Goal: Task Accomplishment & Management: Use online tool/utility

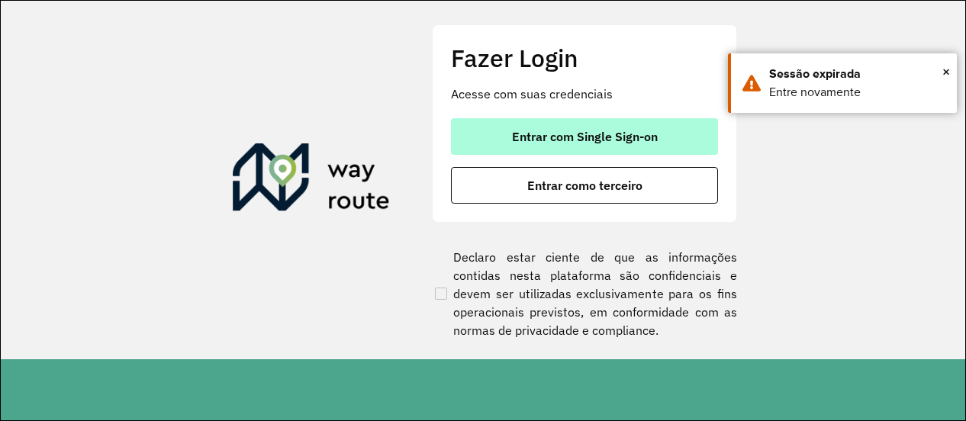
click at [554, 141] on span "Entrar com Single Sign-on" at bounding box center [585, 137] width 146 height 12
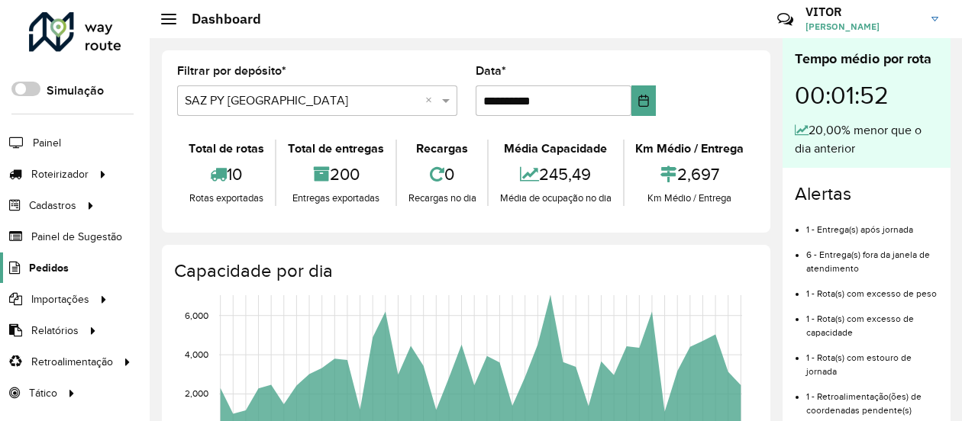
click at [58, 273] on span "Pedidos" at bounding box center [49, 268] width 40 height 16
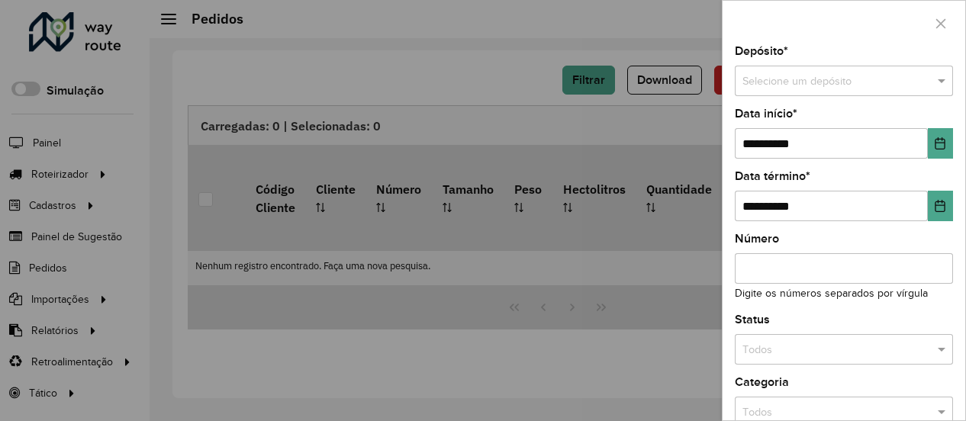
click at [121, 195] on div at bounding box center [483, 210] width 966 height 421
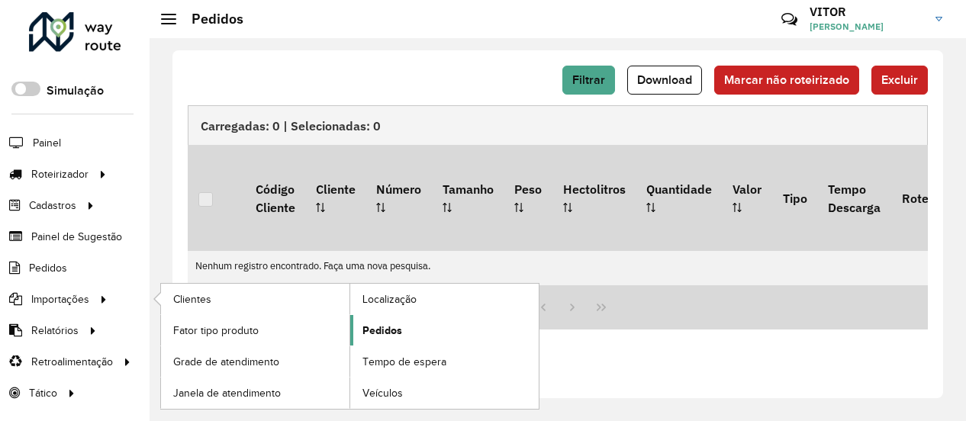
click at [376, 325] on span "Pedidos" at bounding box center [383, 331] width 40 height 16
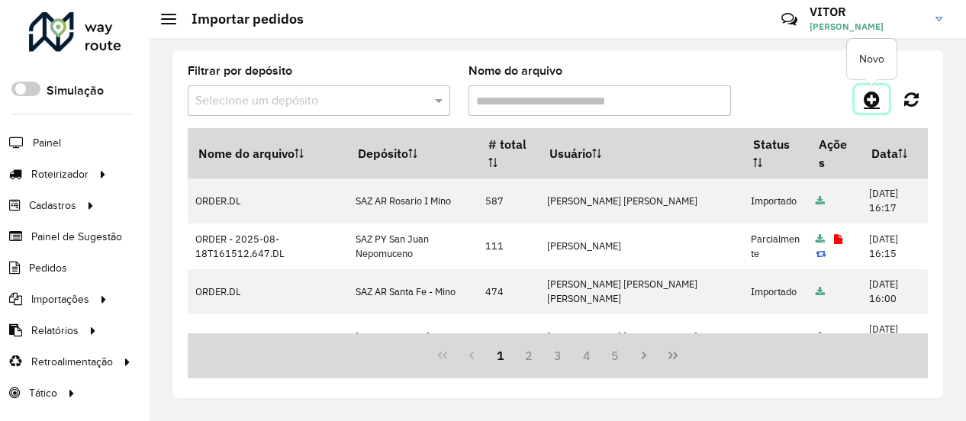
click at [870, 98] on icon at bounding box center [872, 99] width 16 height 18
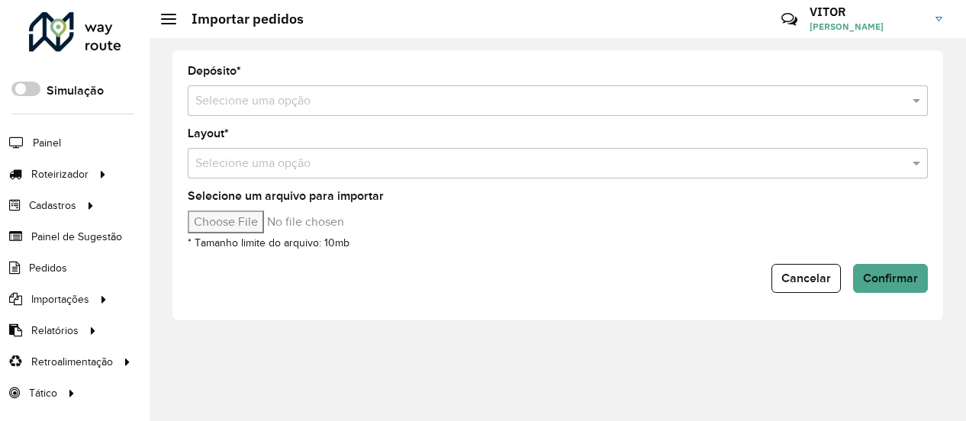
click at [279, 98] on input "text" at bounding box center [542, 101] width 695 height 18
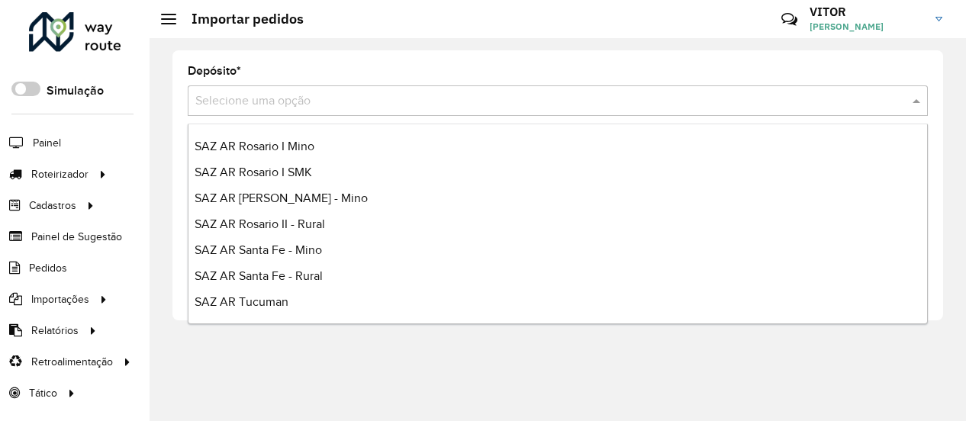
scroll to position [153, 0]
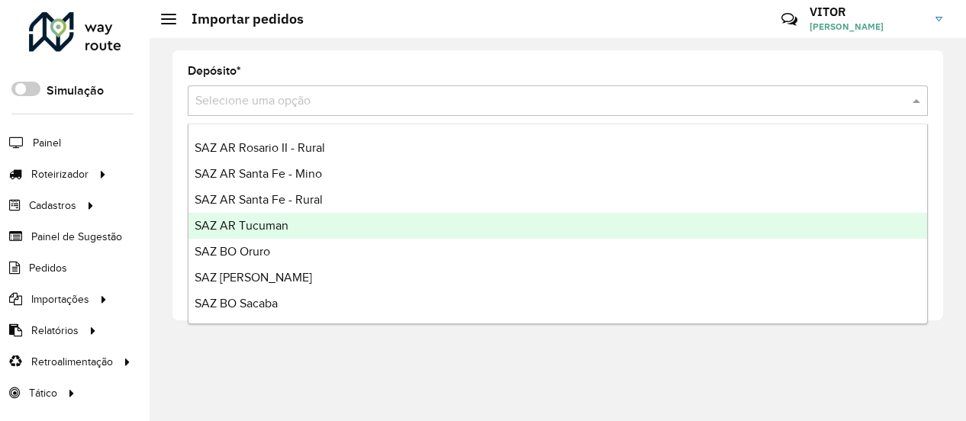
click at [280, 231] on span "SAZ AR Tucuman" at bounding box center [242, 225] width 94 height 13
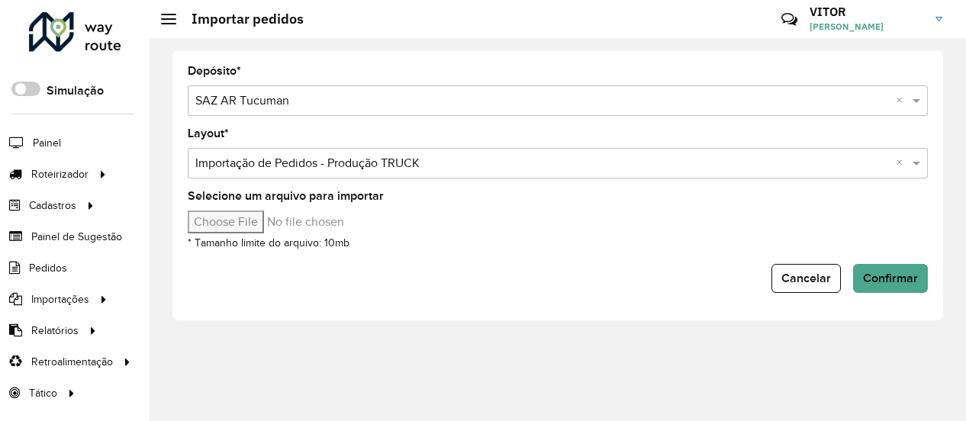
click at [250, 219] on input "Selecione um arquivo para importar" at bounding box center [318, 222] width 260 height 23
type input "**********"
click at [919, 288] on button "Confirmar" at bounding box center [891, 278] width 75 height 29
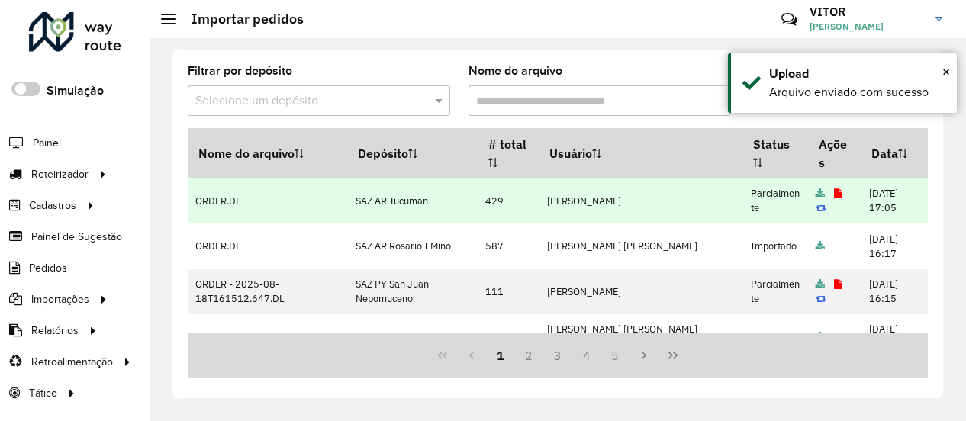
click at [834, 197] on icon at bounding box center [838, 194] width 8 height 10
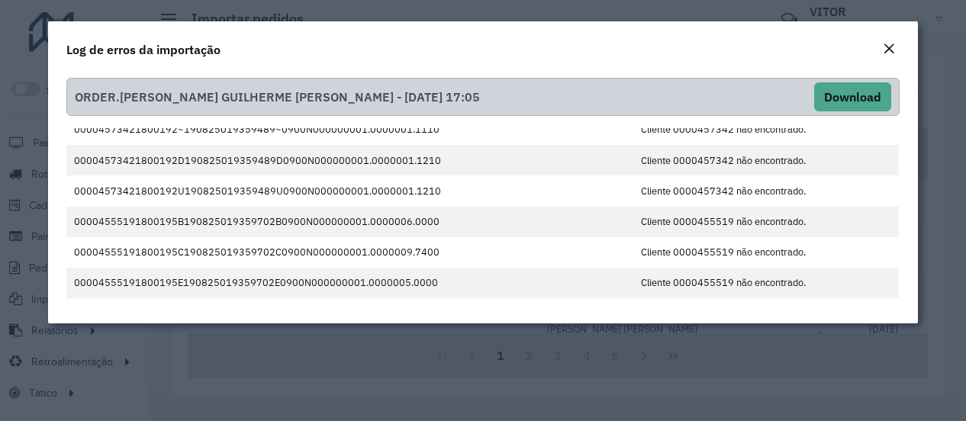
scroll to position [220, 0]
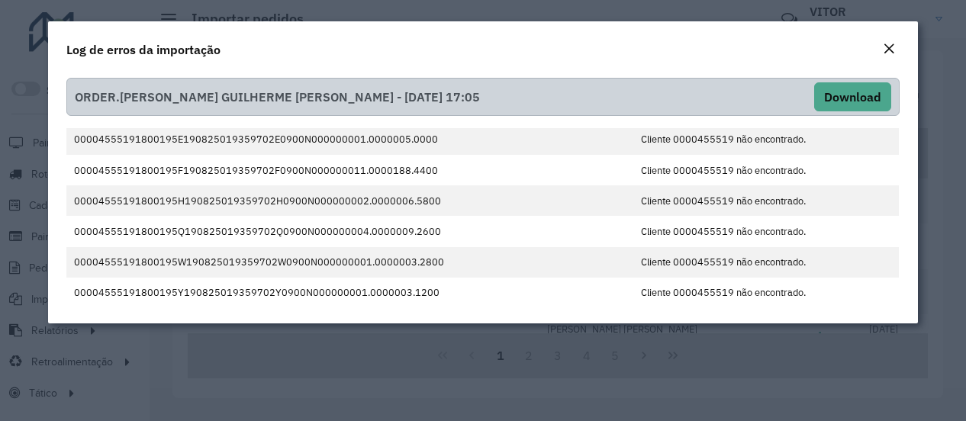
click at [887, 51] on em "Close" at bounding box center [889, 49] width 12 height 12
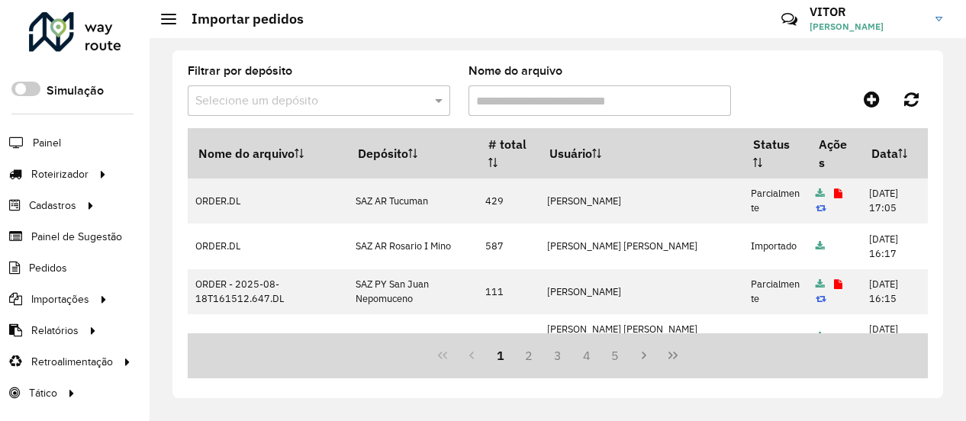
click at [797, 82] on div "Filtrar por depósito Selecione um depósito Nome do arquivo" at bounding box center [558, 97] width 741 height 63
click at [206, 179] on span "Entregas" at bounding box center [195, 174] width 44 height 16
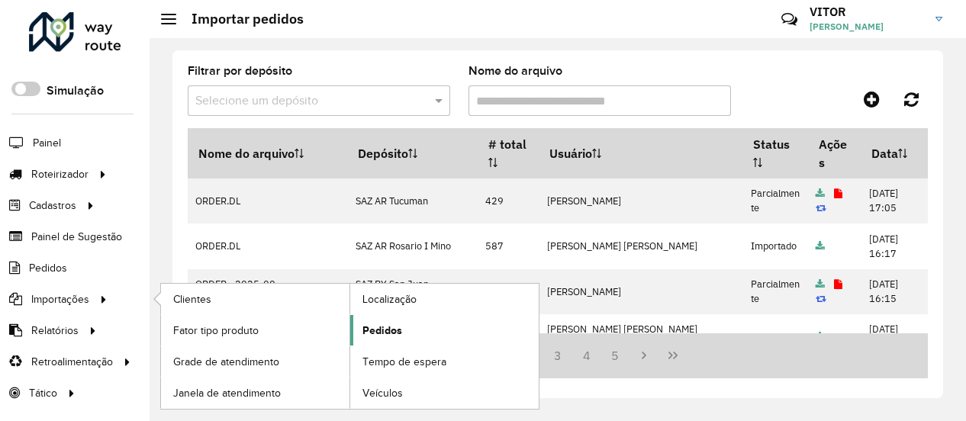
click at [377, 332] on span "Pedidos" at bounding box center [383, 331] width 40 height 16
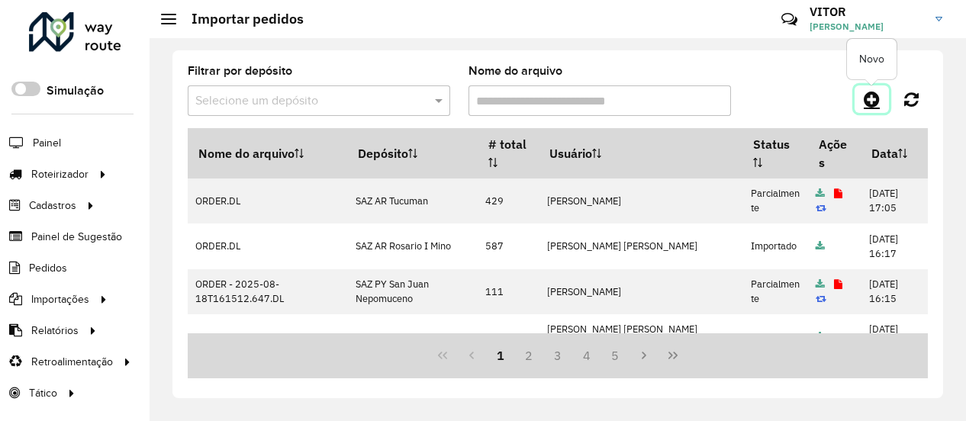
click at [868, 103] on icon at bounding box center [872, 99] width 16 height 18
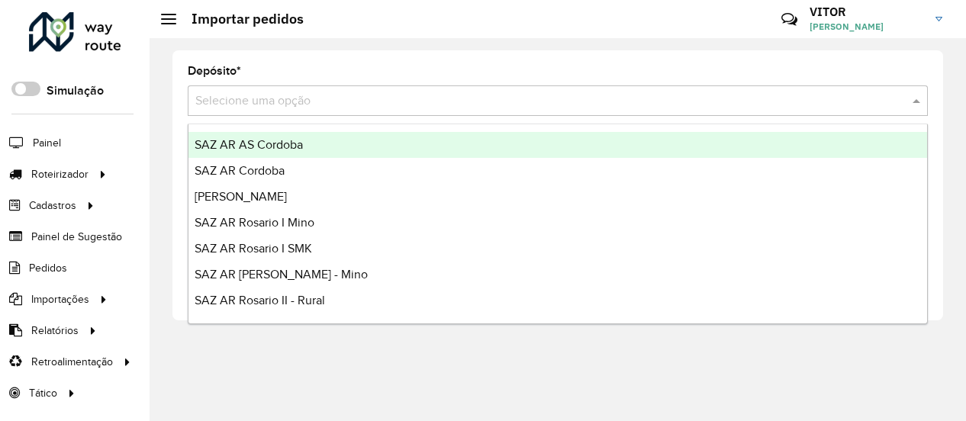
click at [397, 97] on input "text" at bounding box center [542, 101] width 695 height 18
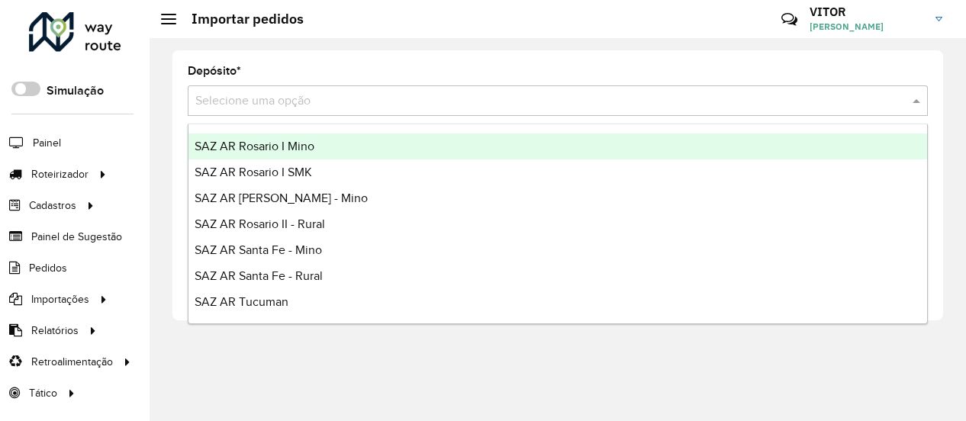
scroll to position [153, 0]
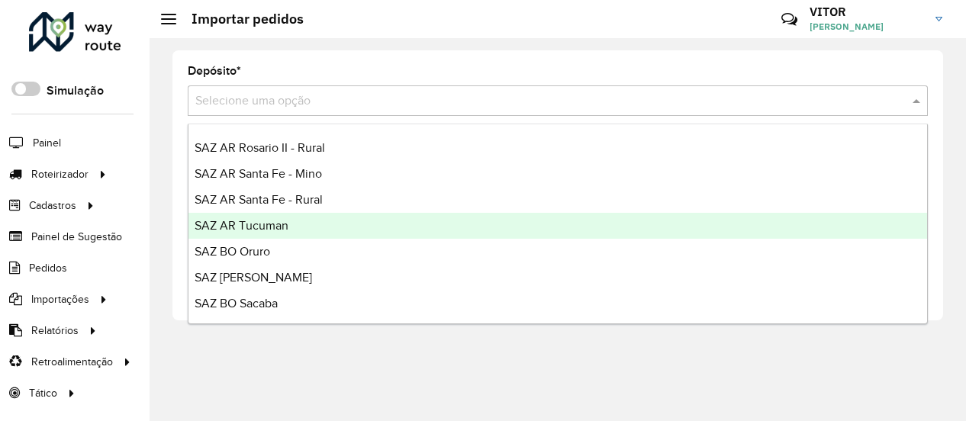
click at [298, 227] on div "SAZ AR Tucuman" at bounding box center [558, 226] width 739 height 26
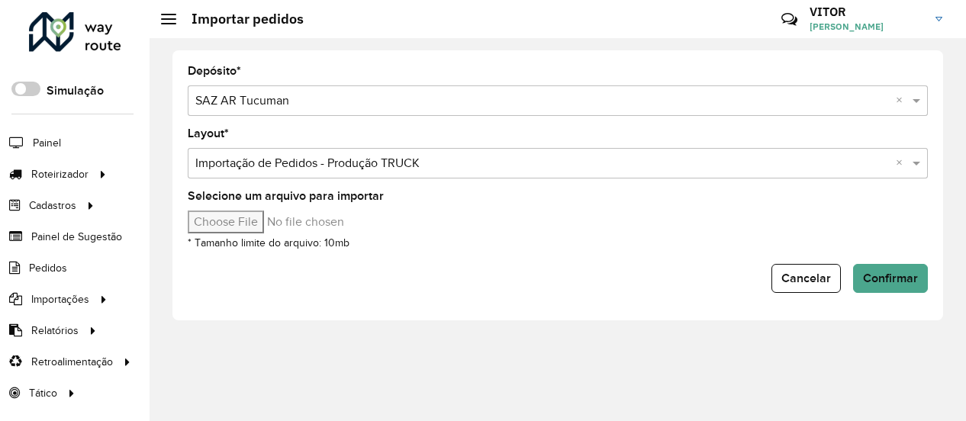
click at [249, 223] on input "Selecione um arquivo para importar" at bounding box center [318, 222] width 260 height 23
type input "**********"
click at [902, 279] on span "Confirmar" at bounding box center [890, 278] width 55 height 13
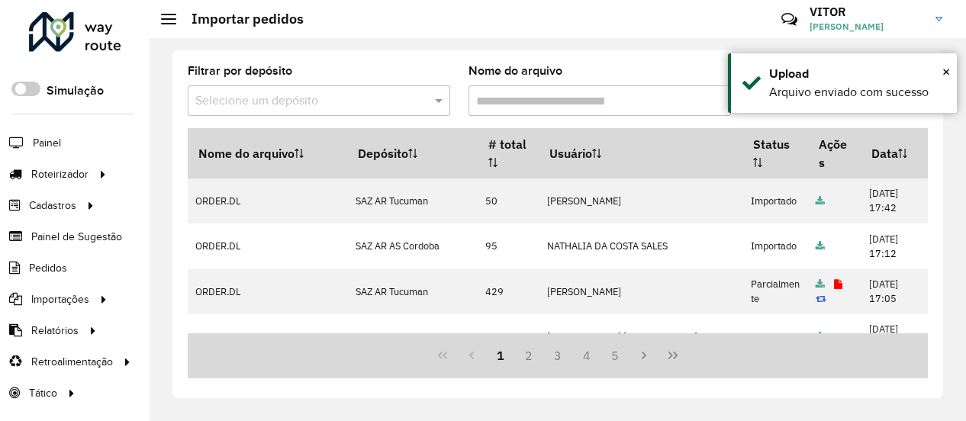
click at [621, 68] on div "Nome do arquivo" at bounding box center [600, 91] width 263 height 50
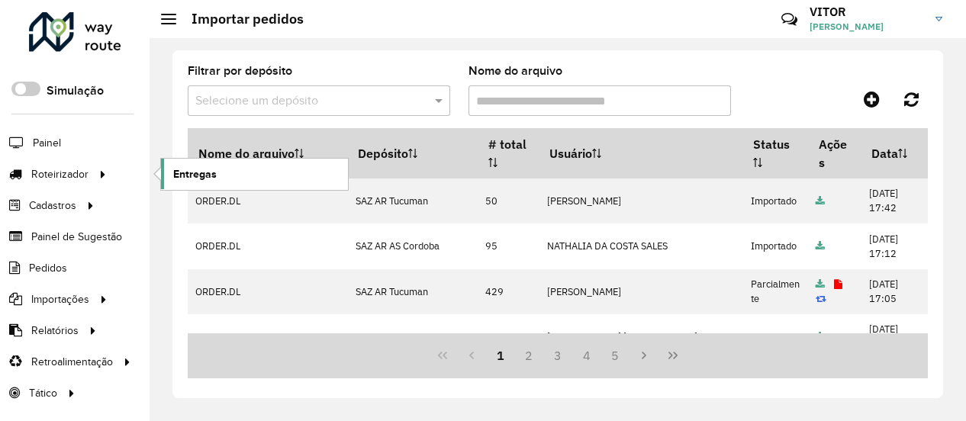
click at [192, 166] on span "Entregas" at bounding box center [195, 174] width 44 height 16
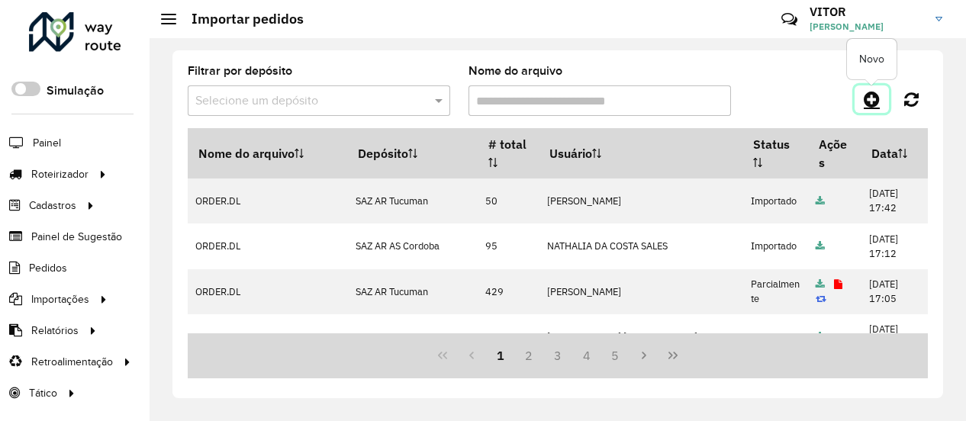
click at [876, 94] on icon at bounding box center [872, 99] width 16 height 18
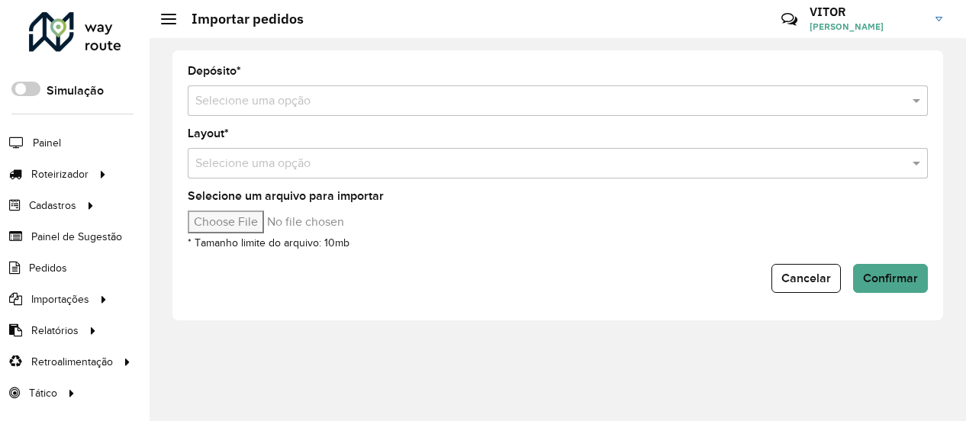
click at [253, 107] on input "text" at bounding box center [542, 101] width 695 height 18
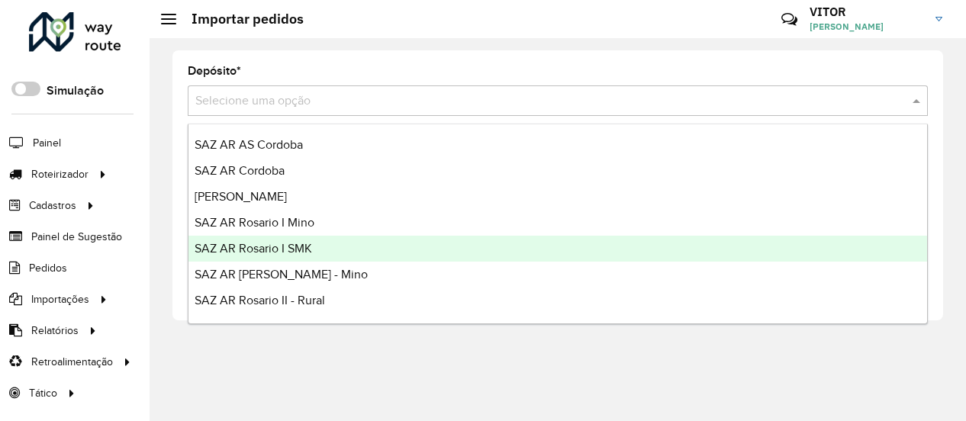
scroll to position [229, 0]
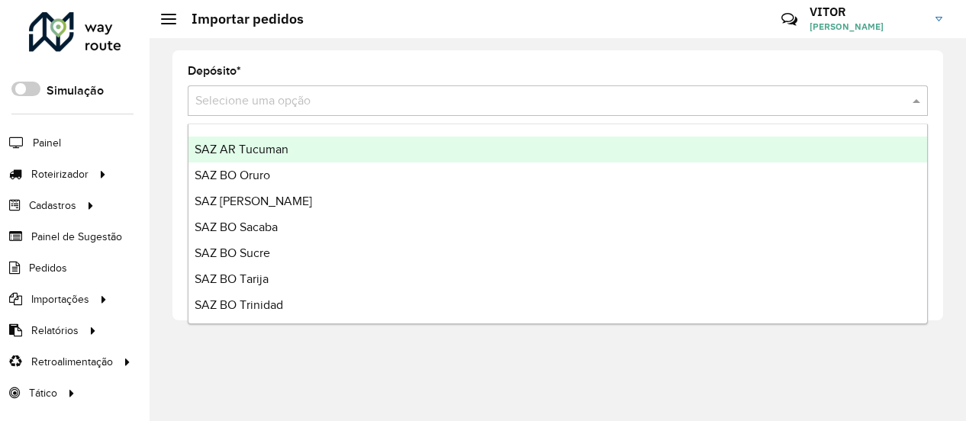
click at [273, 148] on span "SAZ AR Tucuman" at bounding box center [242, 149] width 94 height 13
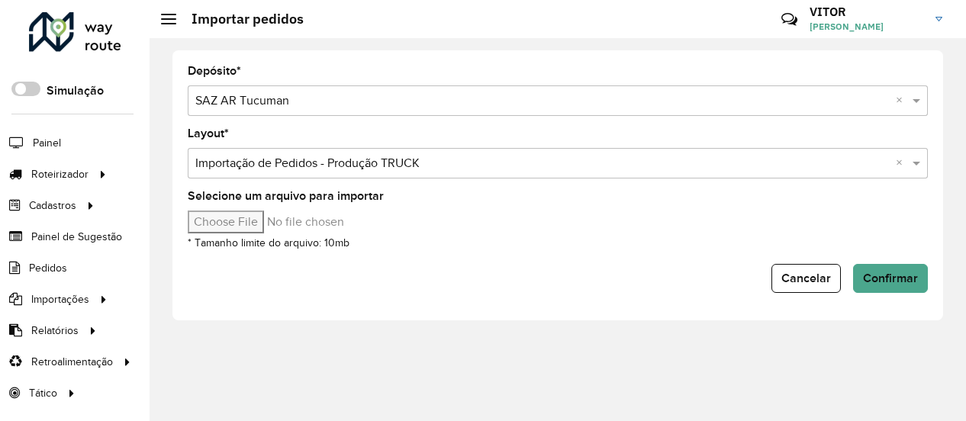
click at [257, 223] on input "Selecione um arquivo para importar" at bounding box center [318, 222] width 260 height 23
type input "**********"
click at [886, 275] on span "Confirmar" at bounding box center [890, 278] width 55 height 13
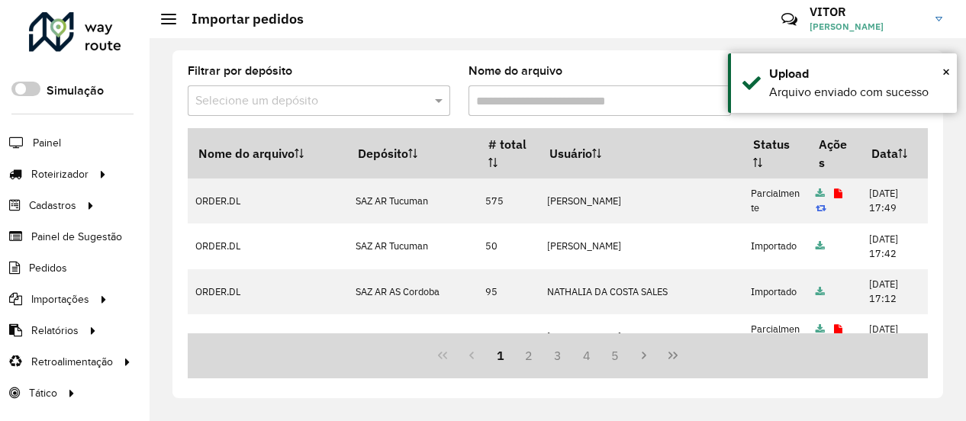
click at [680, 70] on div "Nome do arquivo" at bounding box center [600, 91] width 263 height 50
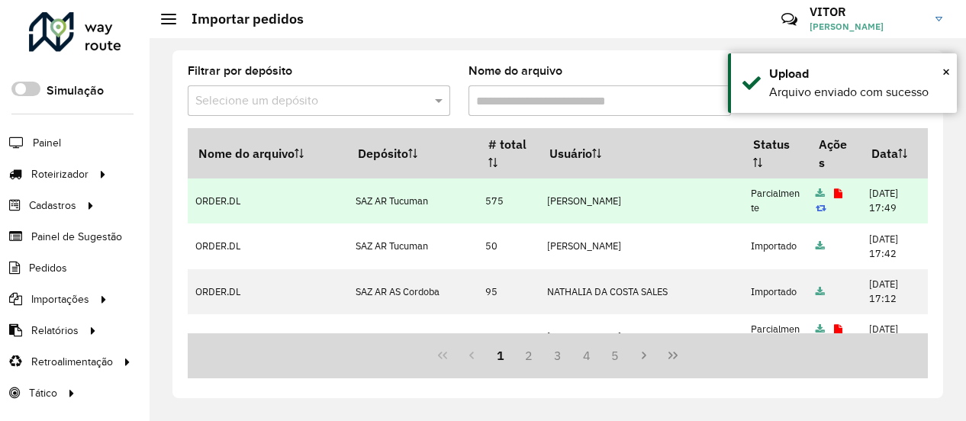
click at [834, 196] on icon at bounding box center [838, 194] width 8 height 10
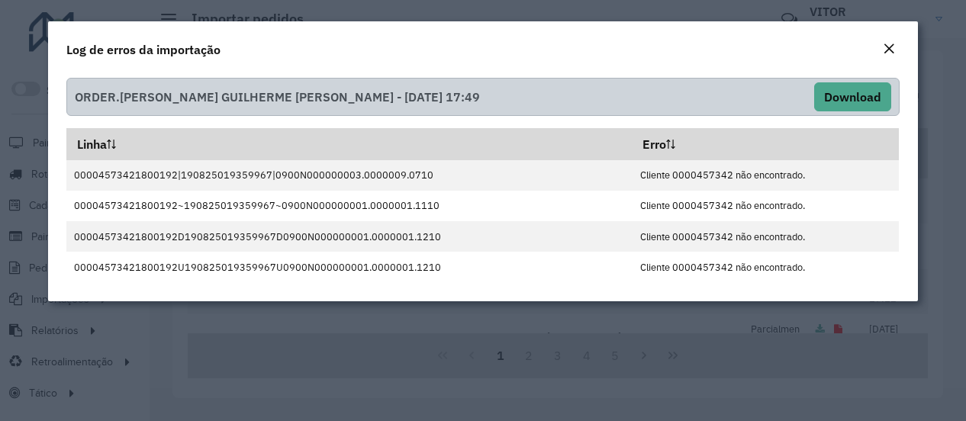
click at [887, 44] on em "Close" at bounding box center [889, 49] width 12 height 12
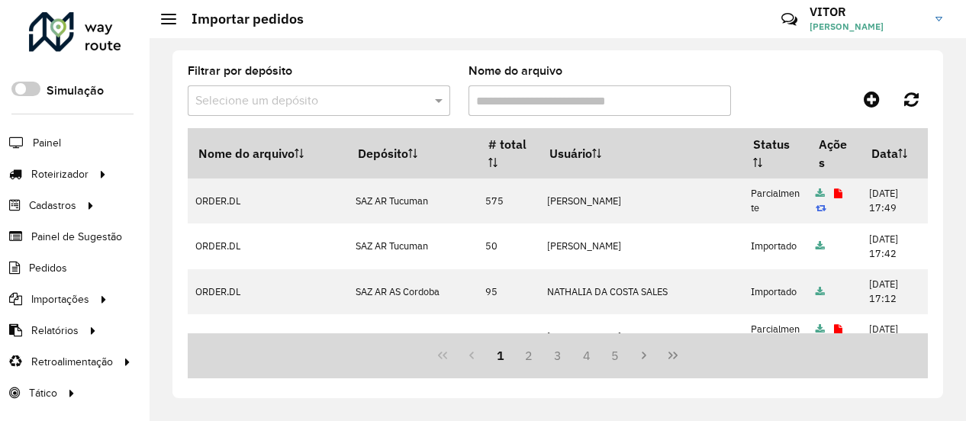
click at [795, 87] on div at bounding box center [837, 99] width 186 height 27
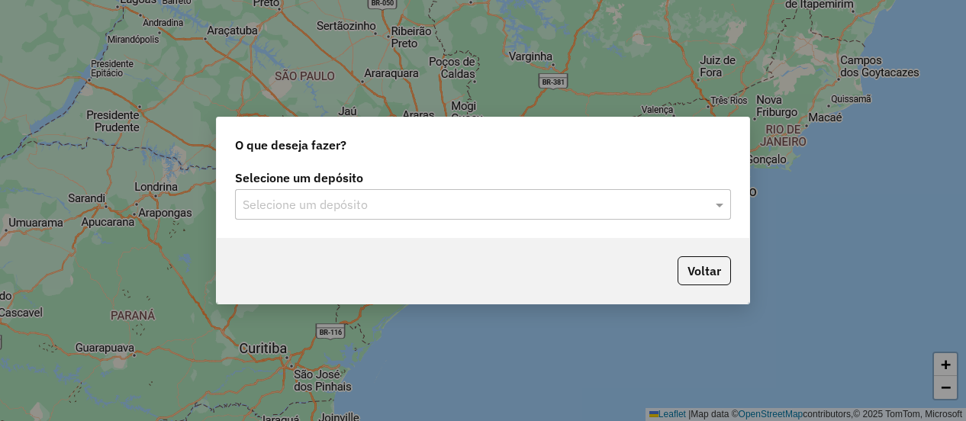
click at [404, 209] on input "text" at bounding box center [468, 205] width 450 height 18
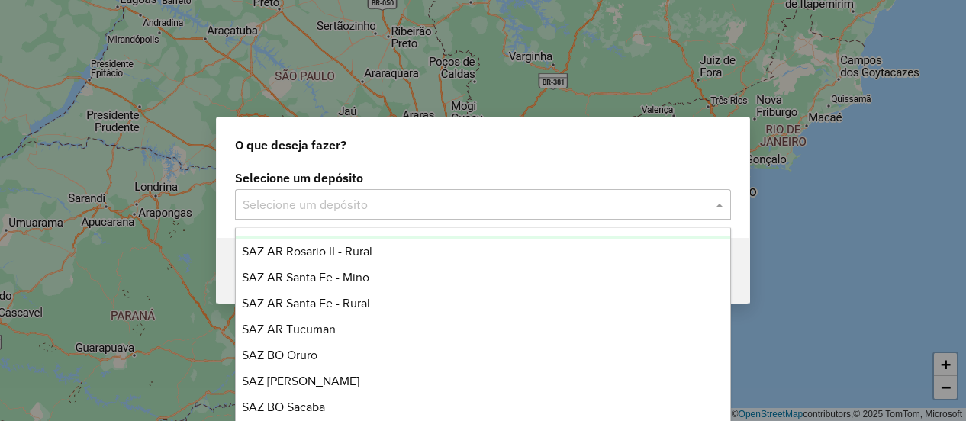
scroll to position [229, 0]
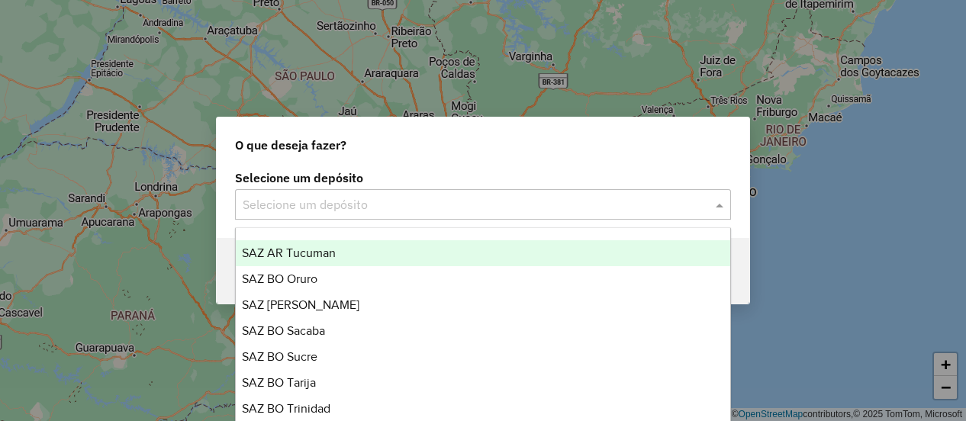
click at [347, 248] on div "SAZ AR Tucuman" at bounding box center [483, 253] width 494 height 26
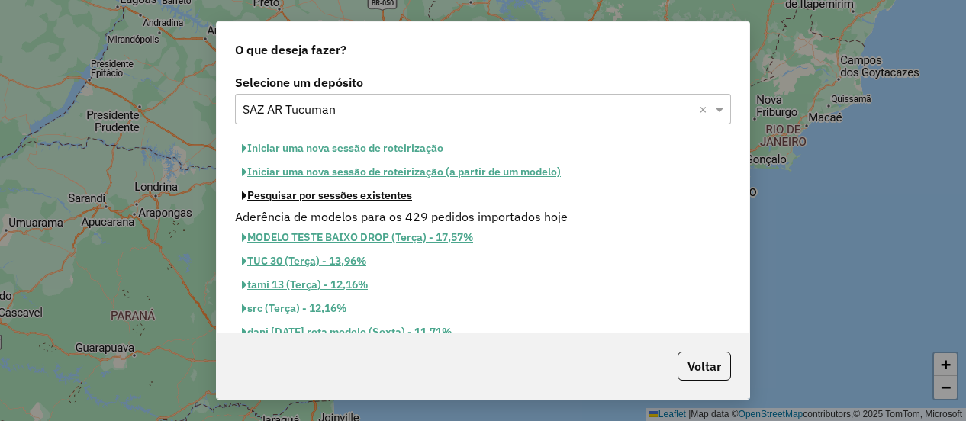
click at [354, 196] on button "Pesquisar por sessões existentes" at bounding box center [327, 196] width 184 height 24
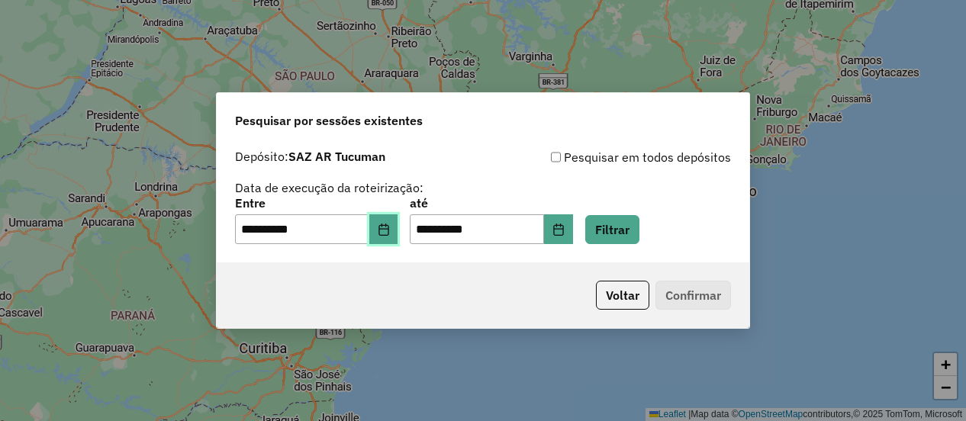
click at [383, 226] on button "Choose Date" at bounding box center [383, 230] width 29 height 31
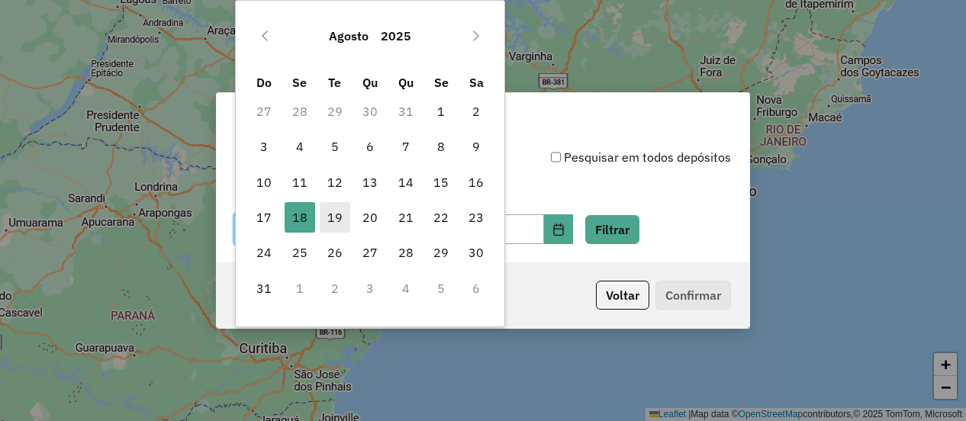
click at [330, 212] on span "19" at bounding box center [335, 217] width 31 height 31
type input "**********"
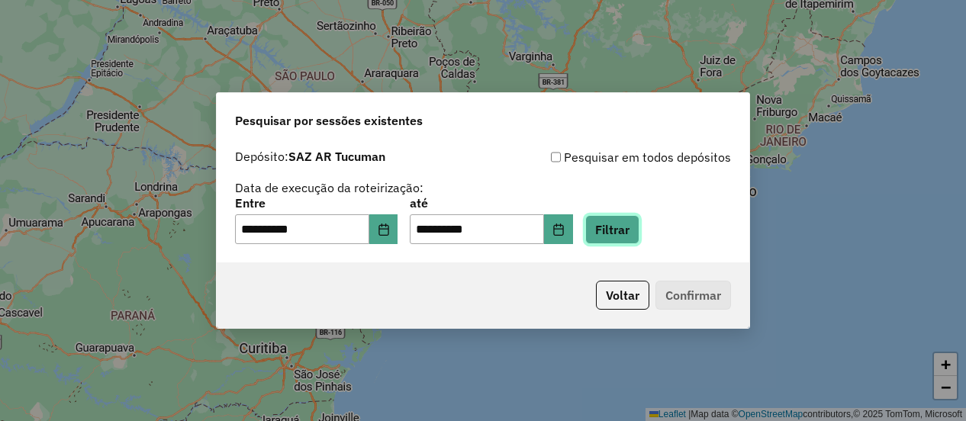
click at [628, 228] on button "Filtrar" at bounding box center [613, 229] width 54 height 29
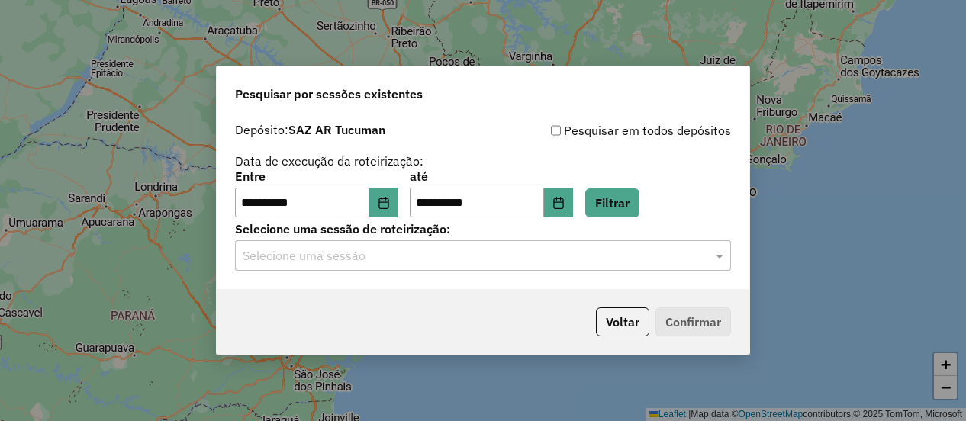
click at [414, 254] on input "text" at bounding box center [468, 256] width 450 height 18
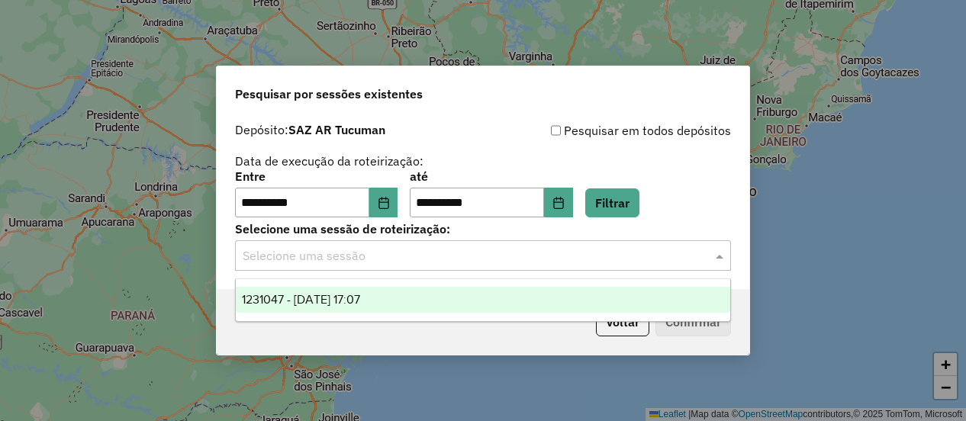
click at [420, 297] on div "1231047 - [DATE] 17:07" at bounding box center [483, 300] width 494 height 26
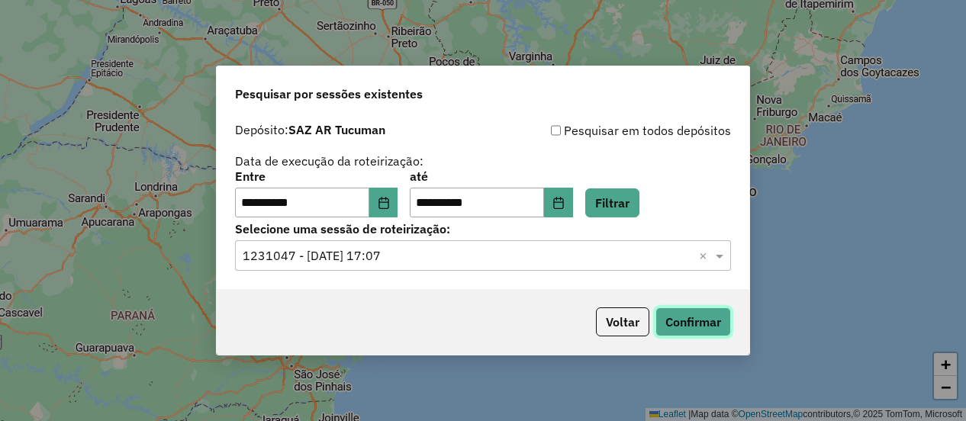
click at [701, 321] on button "Confirmar" at bounding box center [694, 322] width 76 height 29
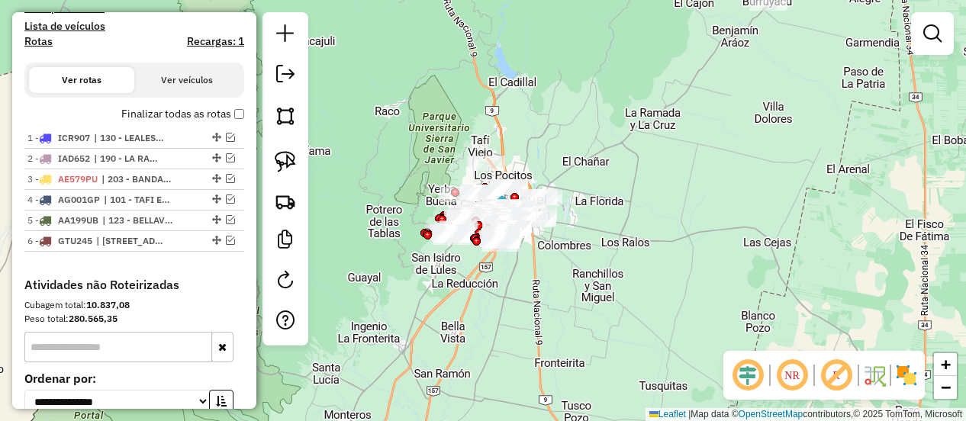
scroll to position [707, 0]
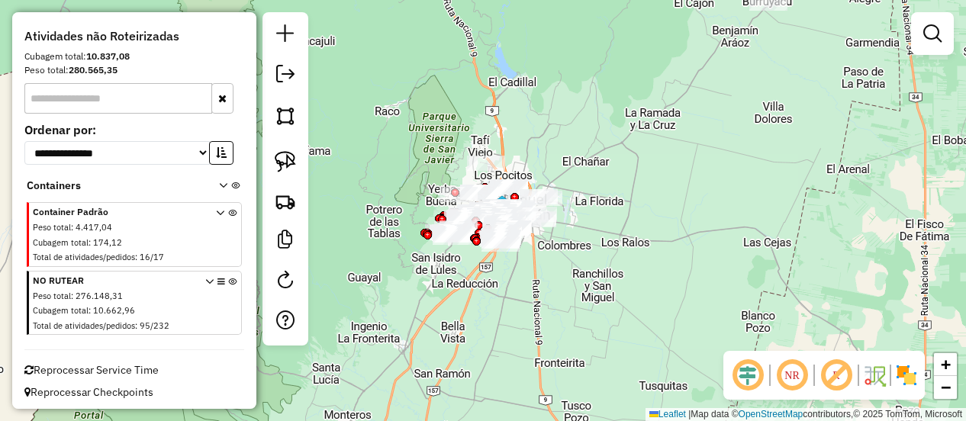
click at [228, 280] on icon at bounding box center [232, 306] width 8 height 57
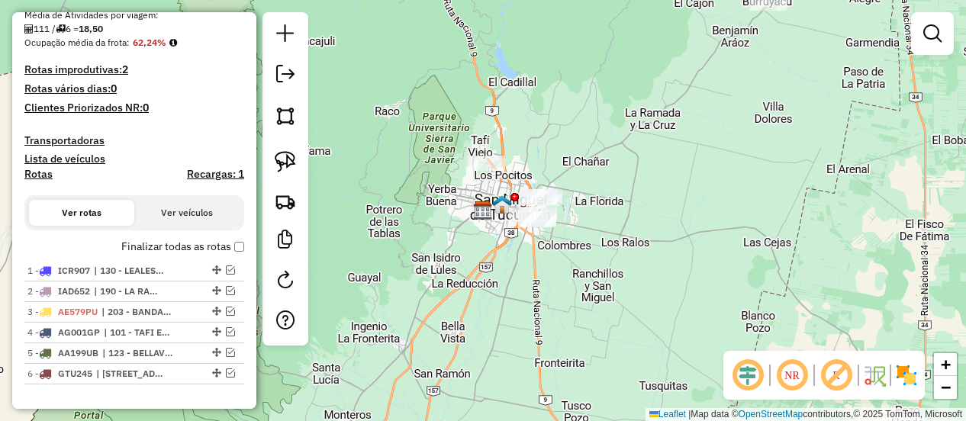
scroll to position [402, 0]
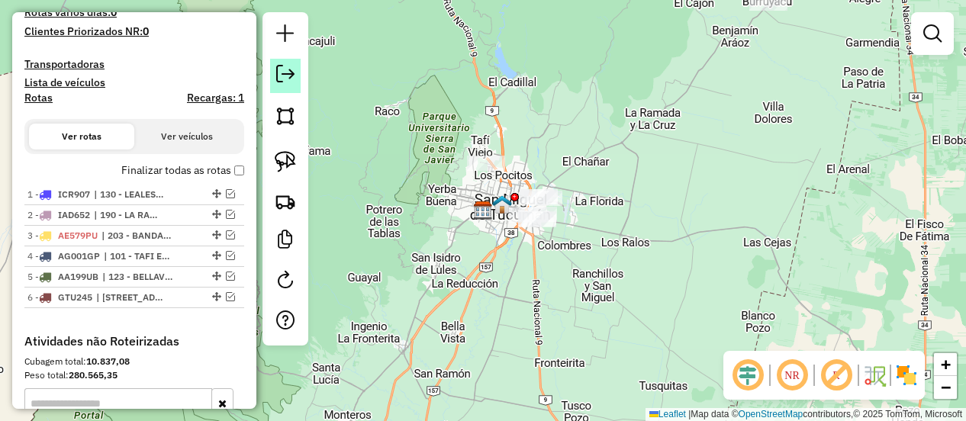
click at [276, 76] on link at bounding box center [285, 76] width 31 height 34
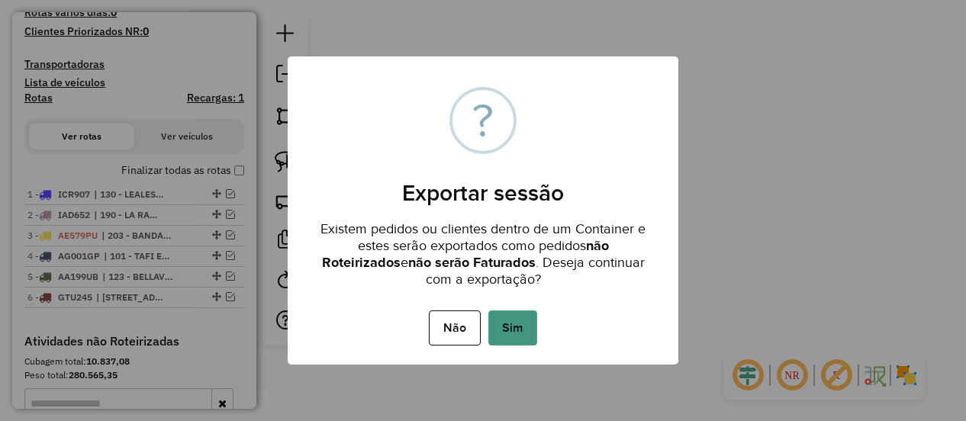
click at [508, 332] on button "Sim" at bounding box center [513, 328] width 49 height 35
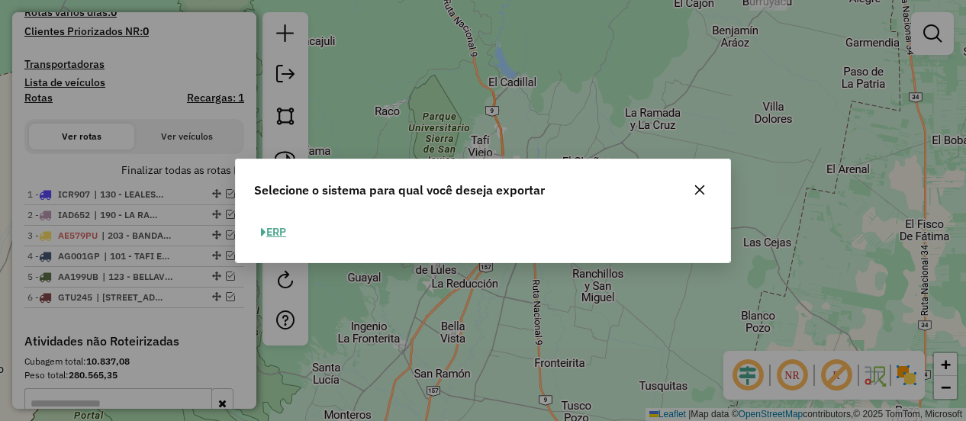
click at [279, 226] on button "ERP" at bounding box center [273, 233] width 39 height 24
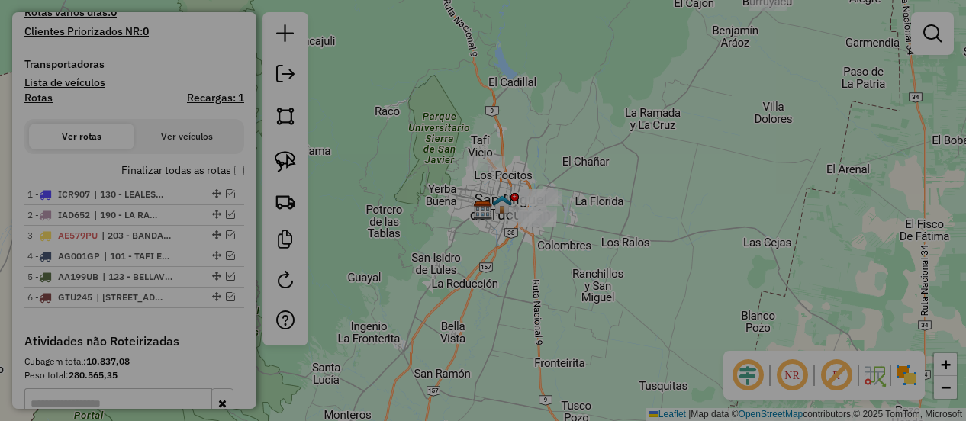
select select "**"
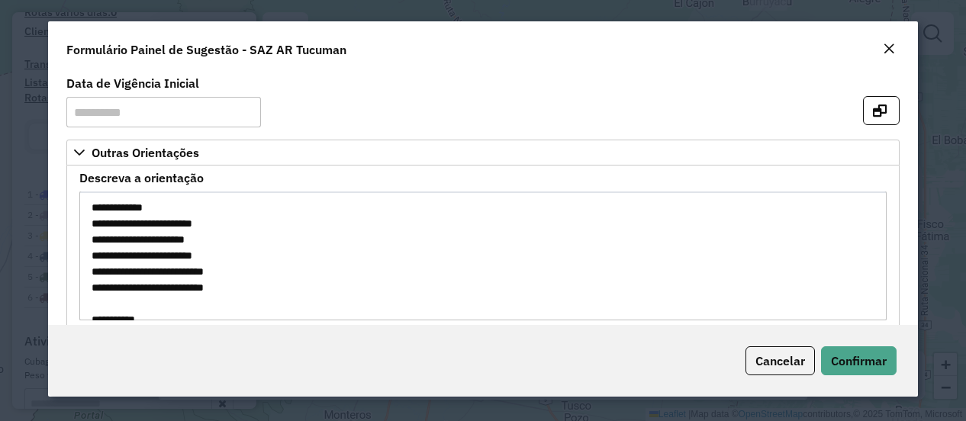
click at [883, 50] on em "Close" at bounding box center [889, 49] width 12 height 12
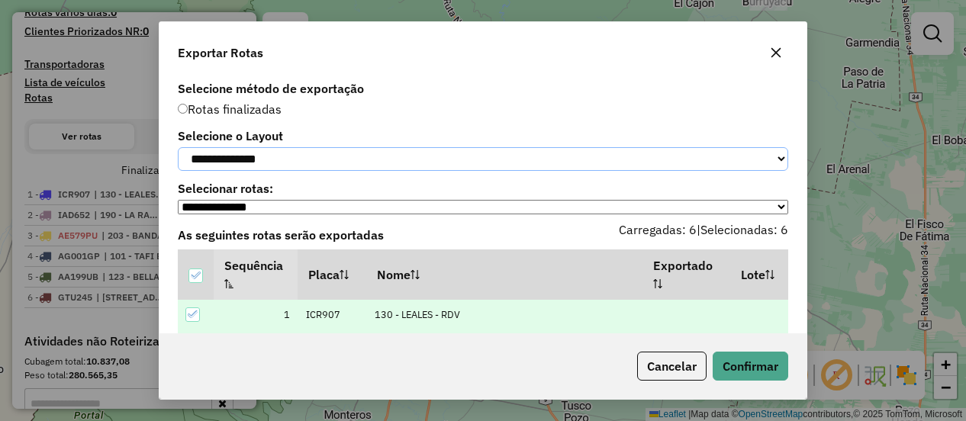
click at [289, 160] on select "**********" at bounding box center [483, 159] width 611 height 24
select select "*********"
click at [178, 147] on select "**********" at bounding box center [483, 159] width 611 height 24
click at [747, 373] on button "Confirmar" at bounding box center [751, 366] width 76 height 29
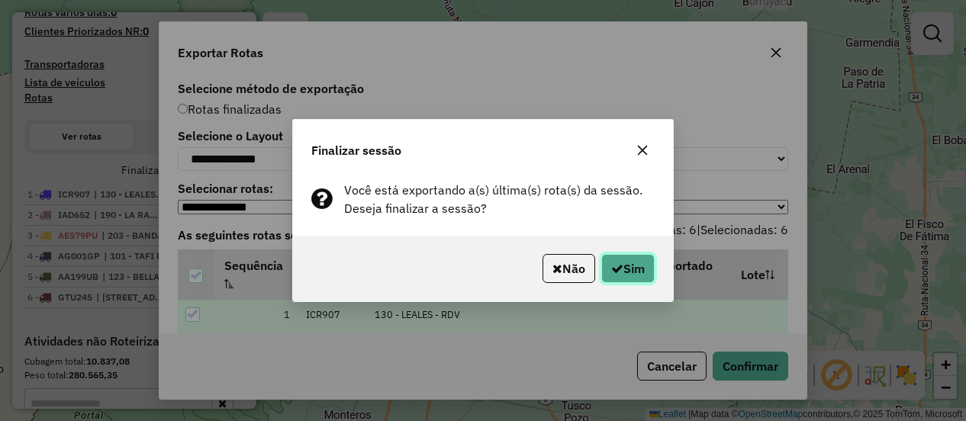
click at [633, 269] on button "Sim" at bounding box center [628, 268] width 53 height 29
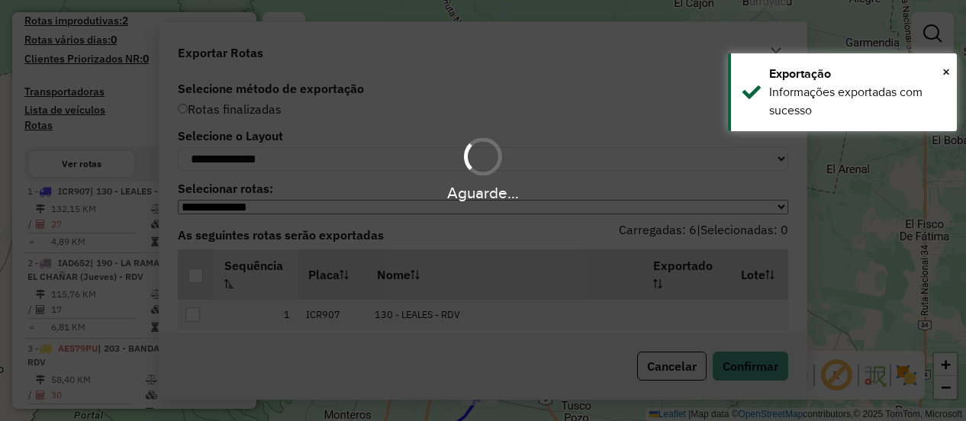
scroll to position [443, 0]
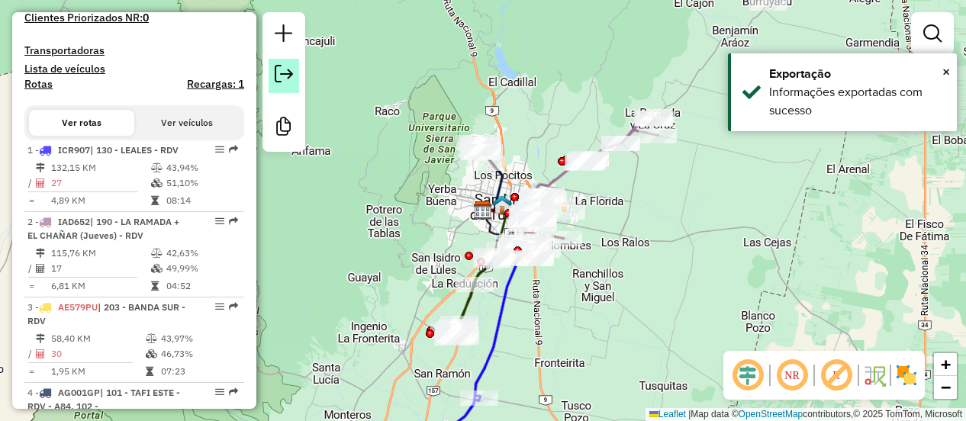
click at [284, 71] on em at bounding box center [284, 74] width 18 height 18
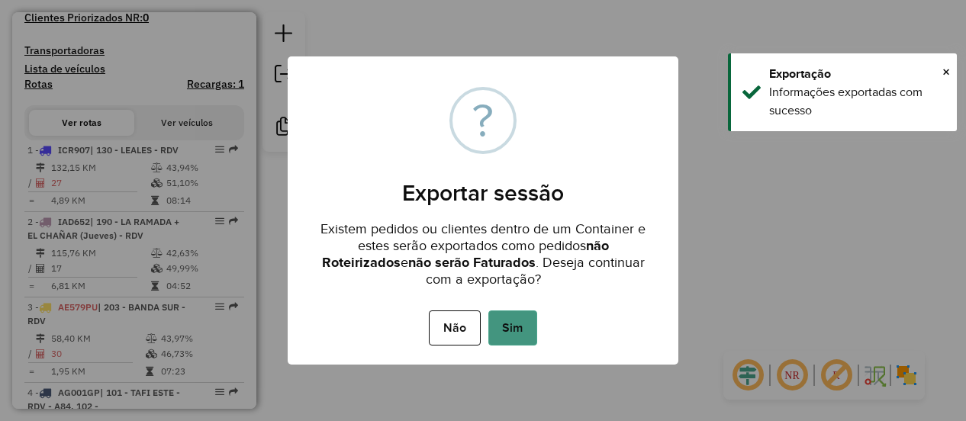
click at [513, 327] on button "Sim" at bounding box center [513, 328] width 49 height 35
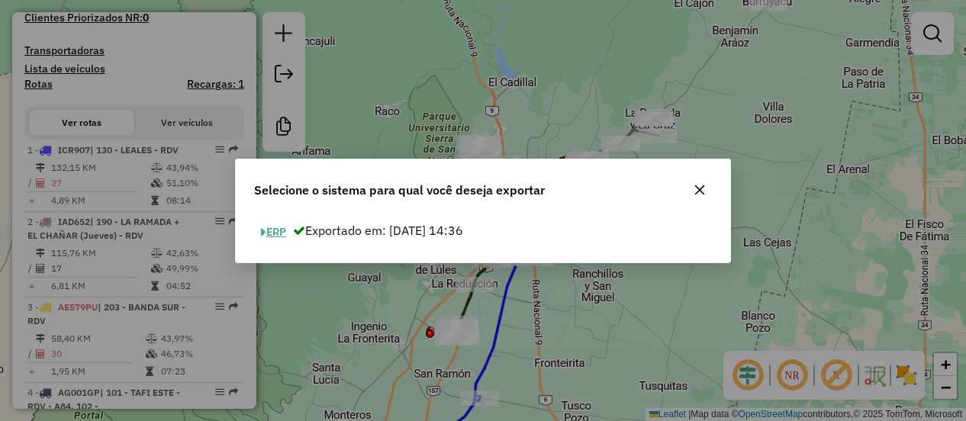
click at [281, 225] on button "ERP" at bounding box center [273, 233] width 39 height 24
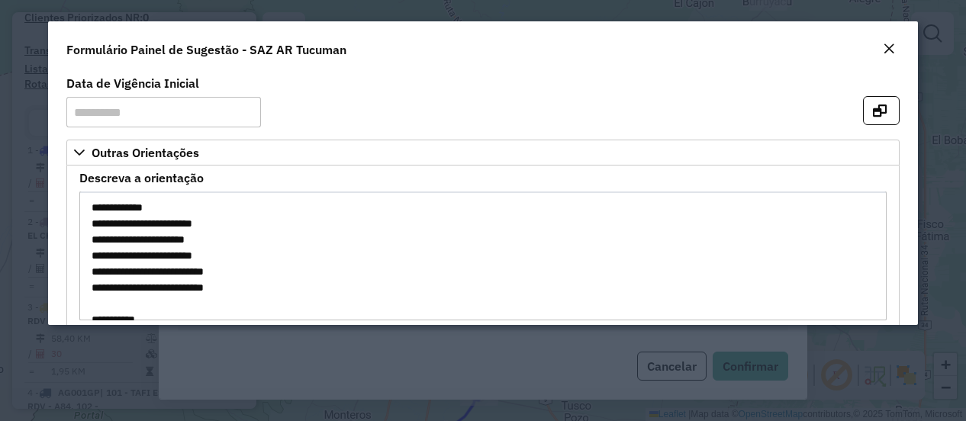
click at [892, 50] on em "Close" at bounding box center [889, 49] width 12 height 12
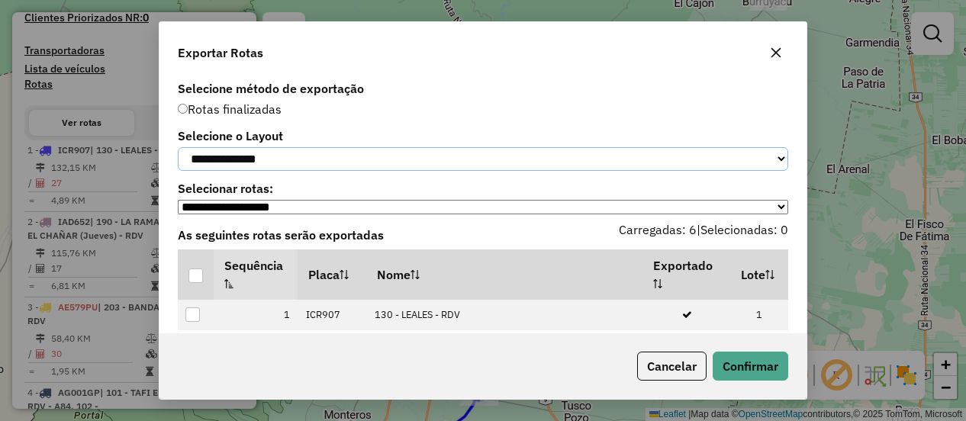
click at [255, 166] on select "**********" at bounding box center [483, 159] width 611 height 24
select select "*********"
click at [178, 147] on select "**********" at bounding box center [483, 159] width 611 height 24
click at [194, 283] on div at bounding box center [196, 276] width 15 height 15
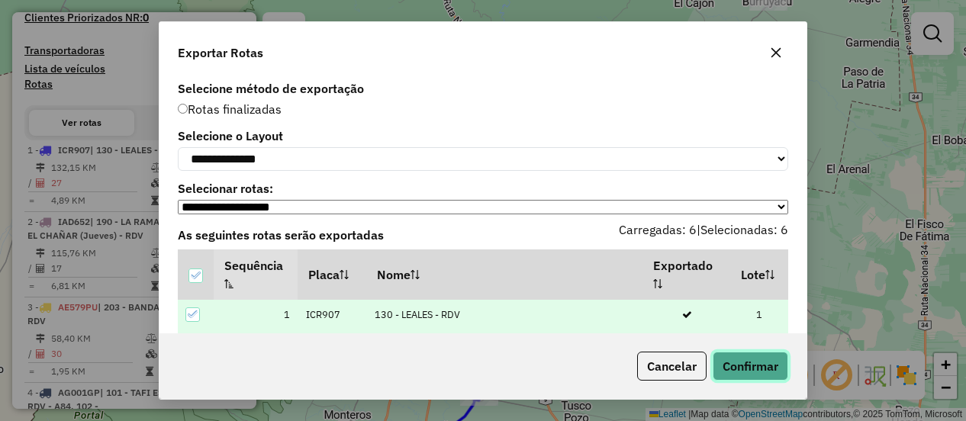
click at [750, 373] on button "Confirmar" at bounding box center [751, 366] width 76 height 29
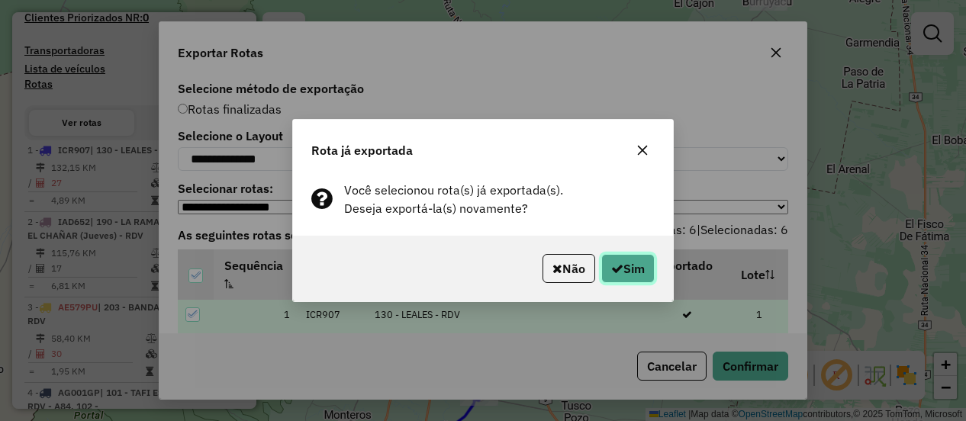
click at [644, 274] on button "Sim" at bounding box center [628, 268] width 53 height 29
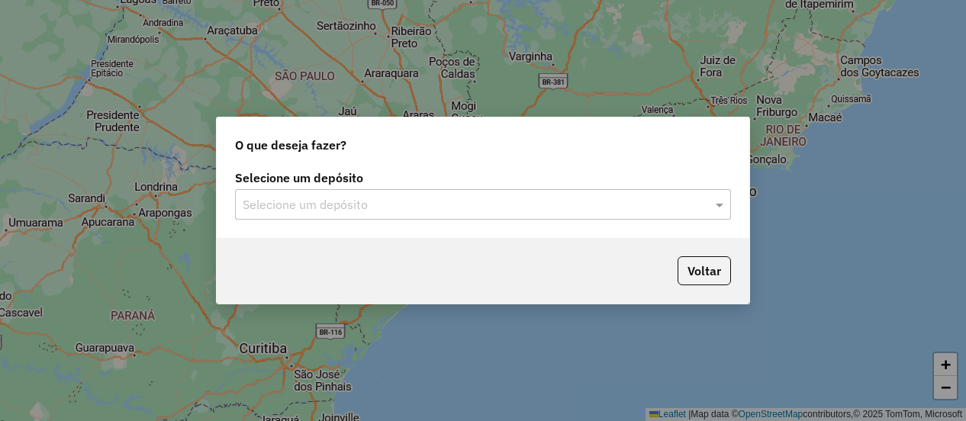
click at [322, 209] on input "text" at bounding box center [468, 205] width 450 height 18
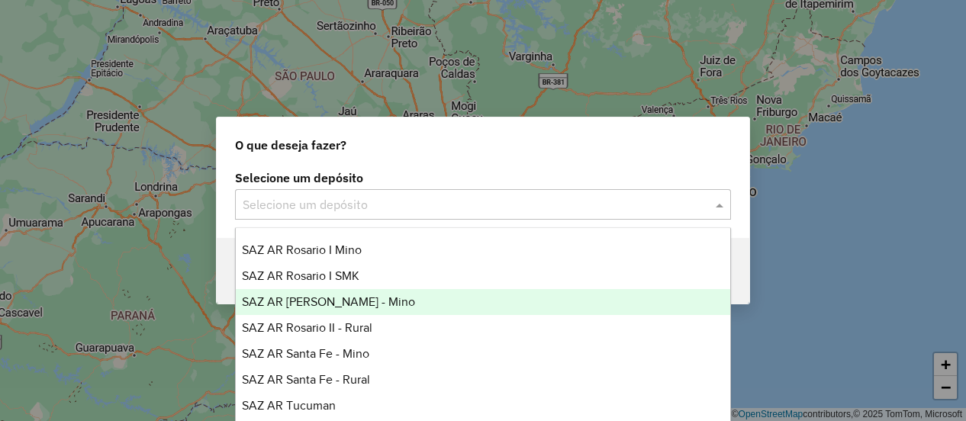
scroll to position [153, 0]
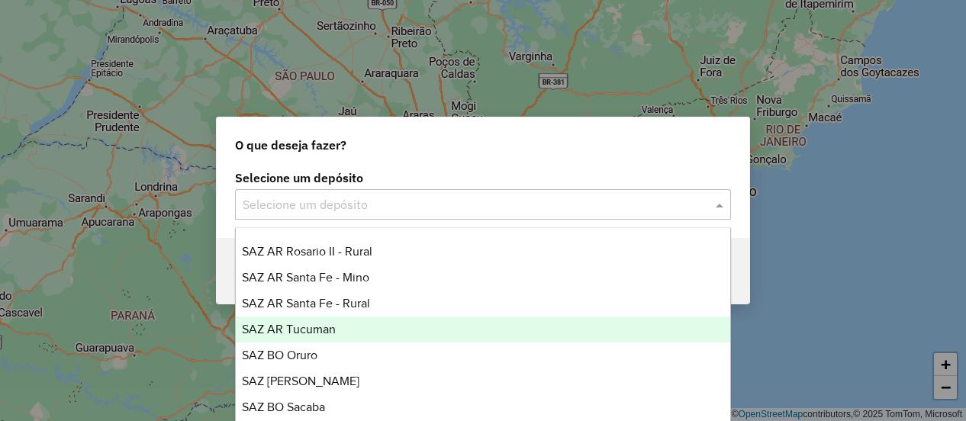
click at [345, 335] on div "SAZ AR Tucuman" at bounding box center [483, 330] width 494 height 26
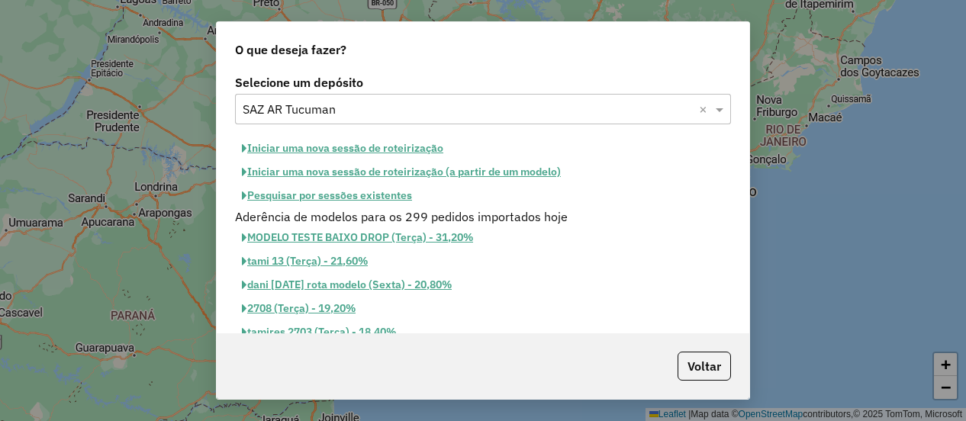
click at [327, 193] on button "Pesquisar por sessões existentes" at bounding box center [327, 196] width 184 height 24
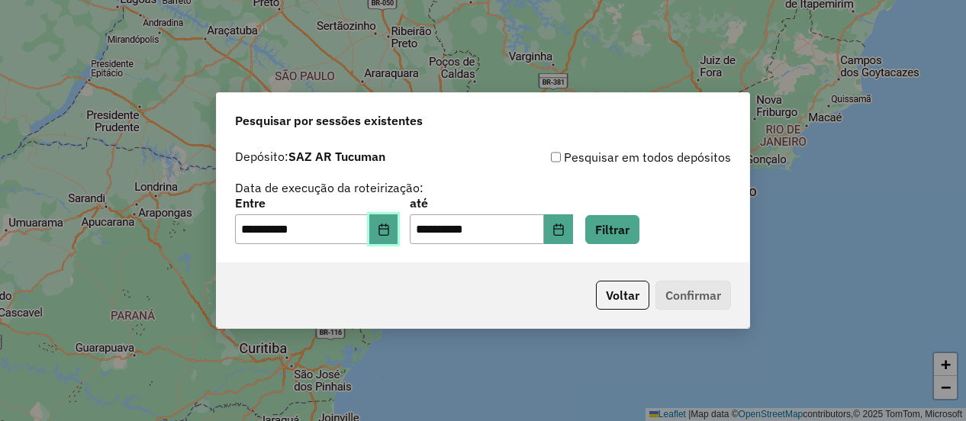
click at [390, 228] on icon "Choose Date" at bounding box center [384, 230] width 12 height 12
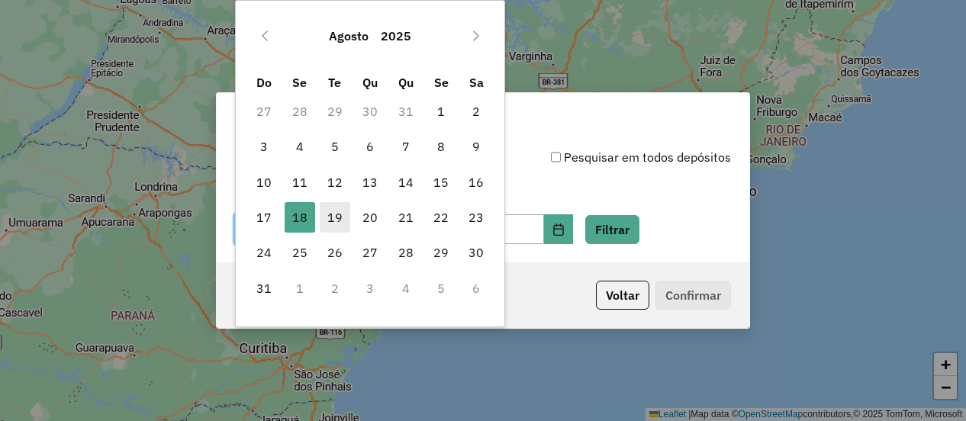
click at [338, 216] on span "19" at bounding box center [335, 217] width 31 height 31
type input "**********"
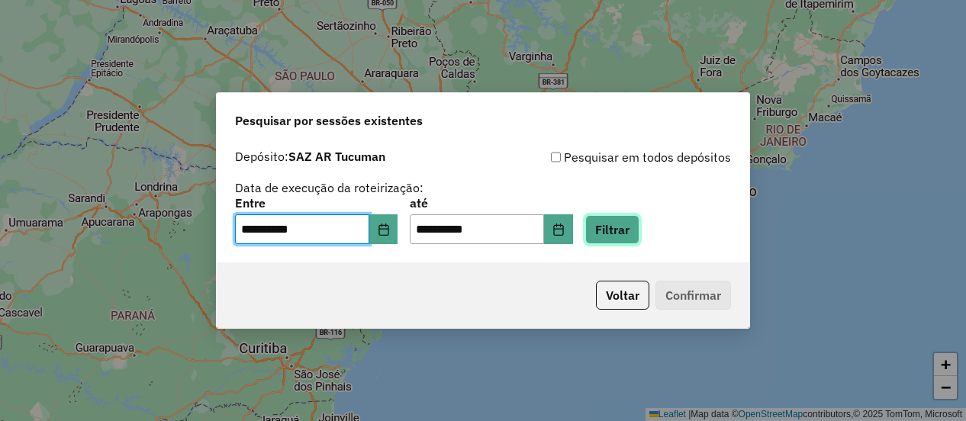
click at [629, 231] on button "Filtrar" at bounding box center [613, 229] width 54 height 29
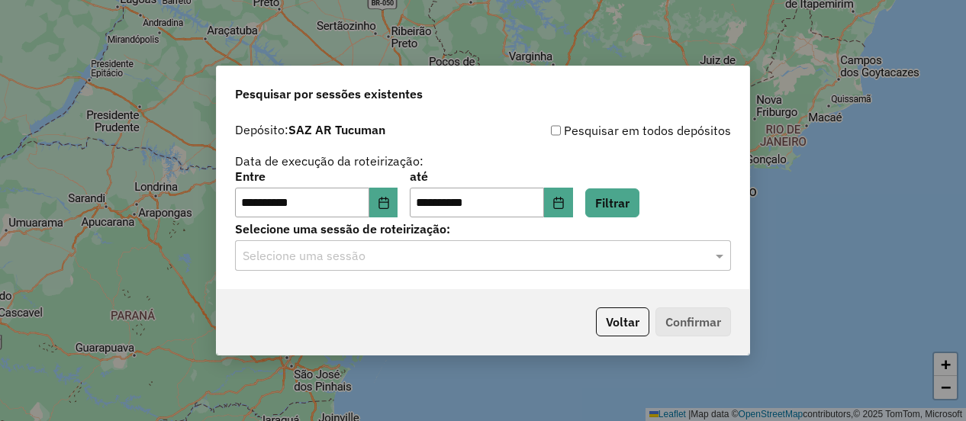
click at [419, 261] on input "text" at bounding box center [468, 256] width 450 height 18
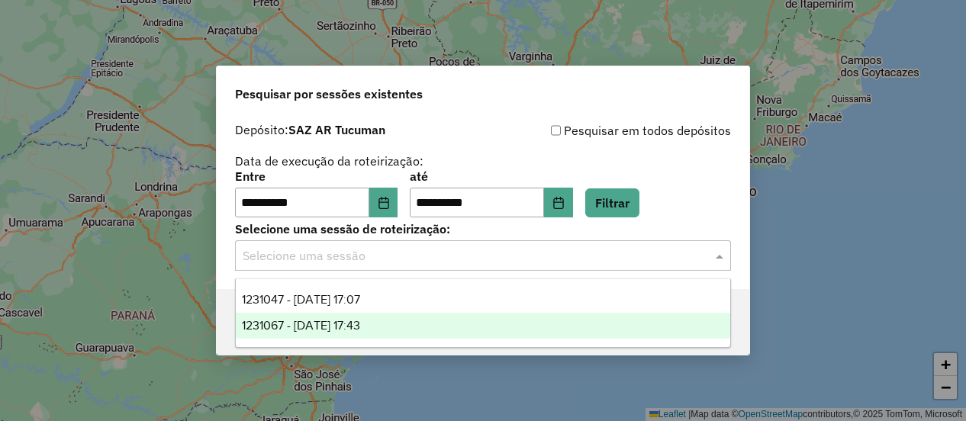
click at [401, 324] on div "1231067 - 19/08/2025 17:43" at bounding box center [483, 326] width 494 height 26
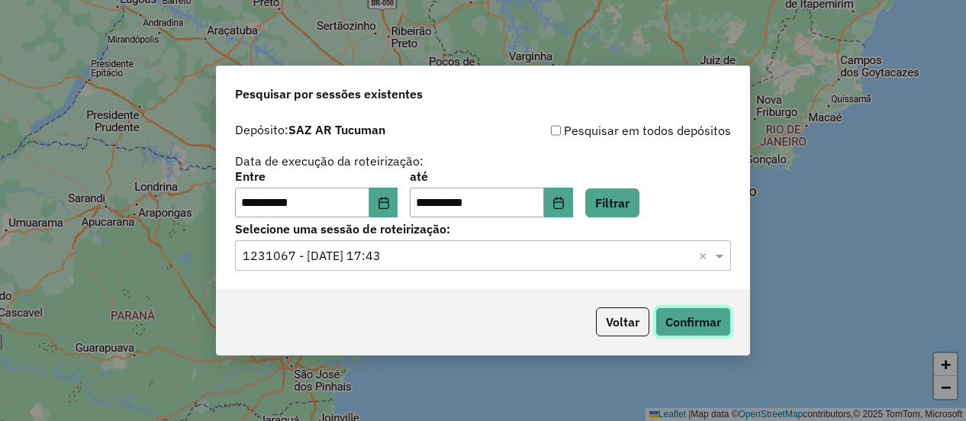
click at [685, 324] on button "Confirmar" at bounding box center [694, 322] width 76 height 29
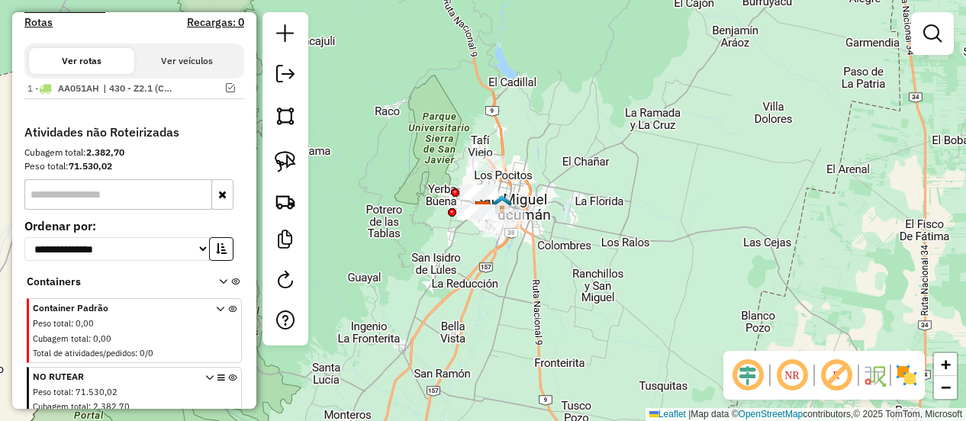
scroll to position [556, 0]
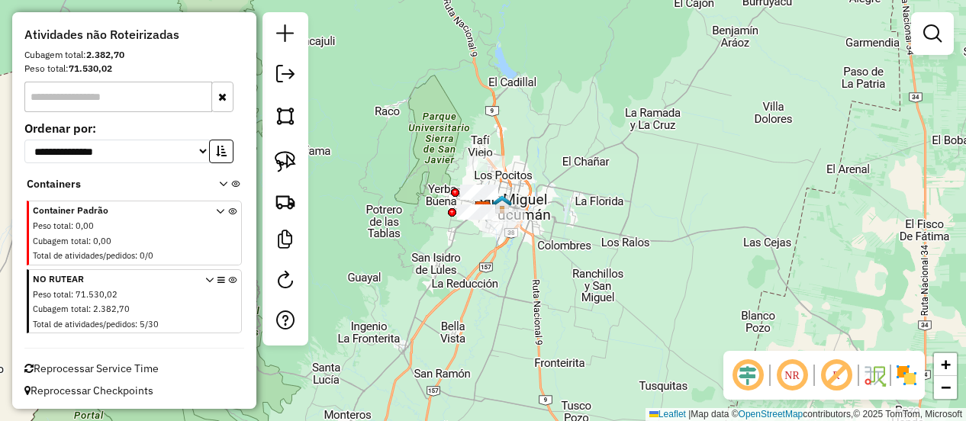
click at [228, 277] on icon at bounding box center [232, 304] width 8 height 57
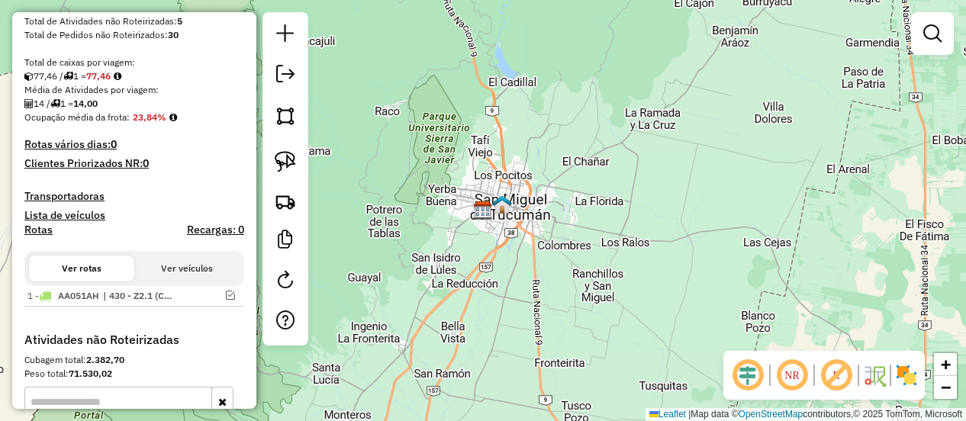
scroll to position [98, 0]
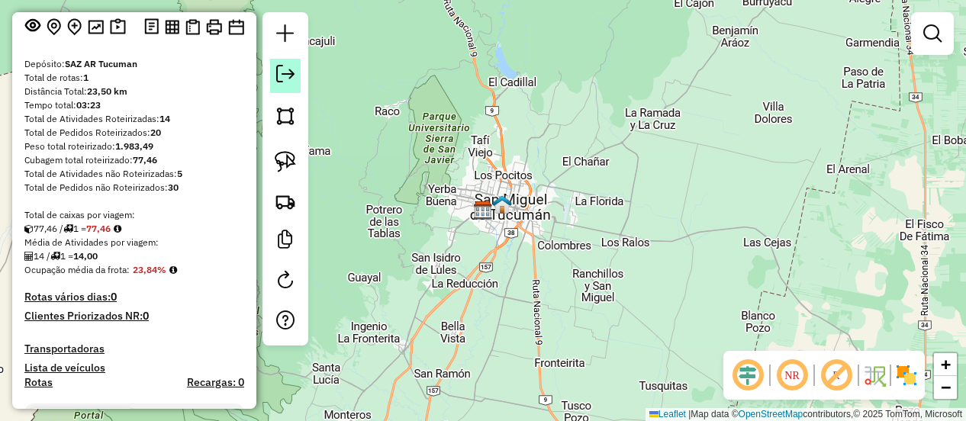
click at [281, 85] on link at bounding box center [285, 76] width 31 height 34
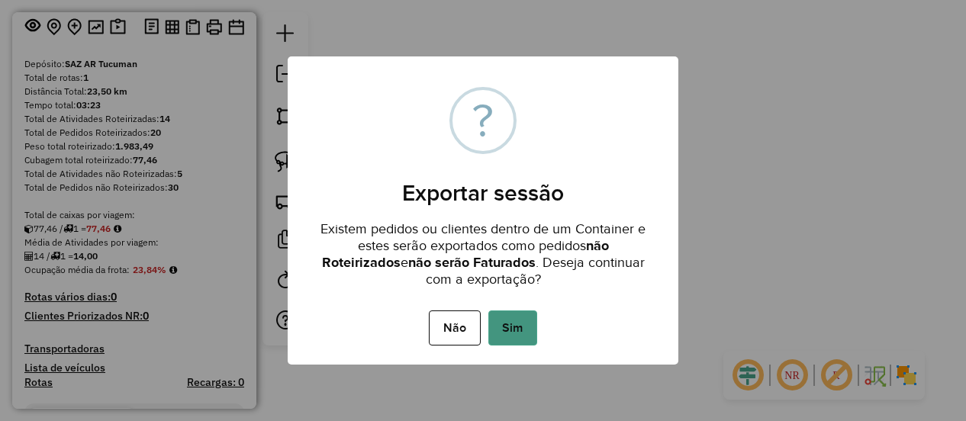
click at [505, 324] on button "Sim" at bounding box center [513, 328] width 49 height 35
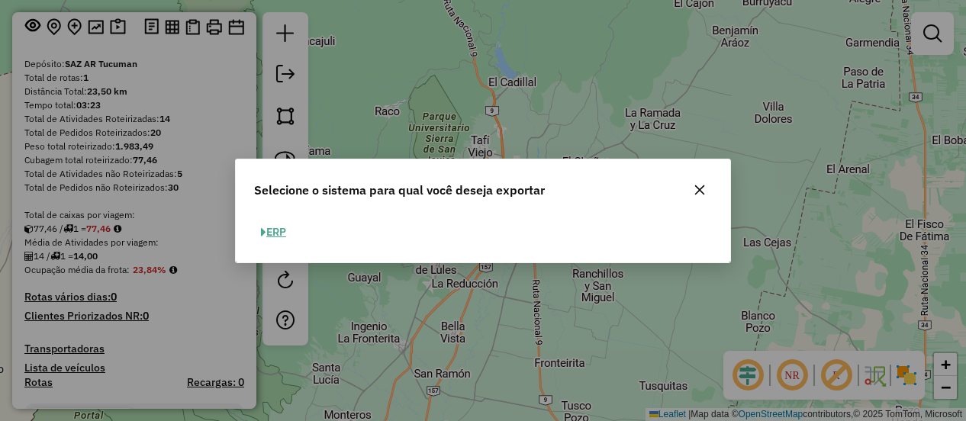
click at [274, 234] on button "ERP" at bounding box center [273, 233] width 39 height 24
select select "**"
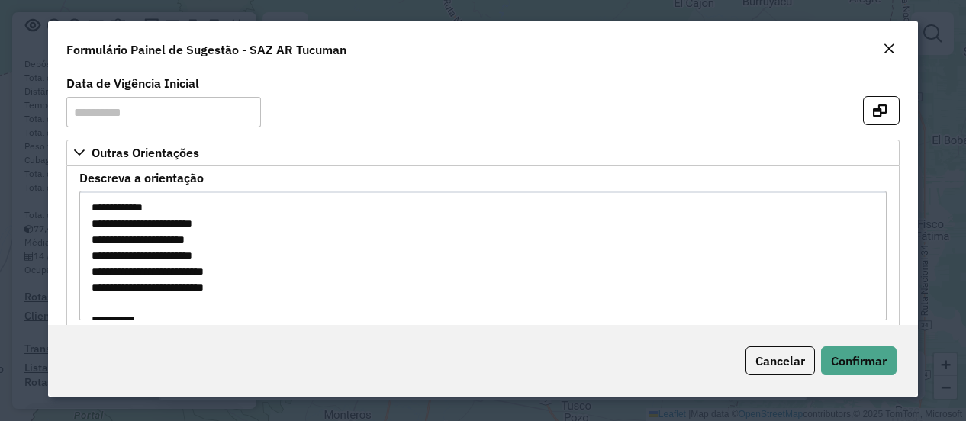
click at [887, 44] on em "Close" at bounding box center [889, 49] width 12 height 12
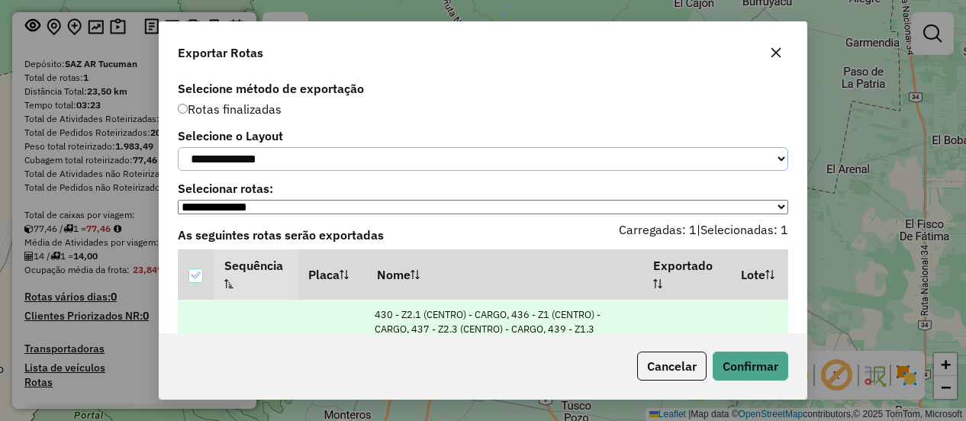
click at [284, 161] on select "**********" at bounding box center [483, 159] width 611 height 24
select select "*********"
click at [178, 147] on select "**********" at bounding box center [483, 159] width 611 height 24
click at [747, 367] on button "Confirmar" at bounding box center [751, 366] width 76 height 29
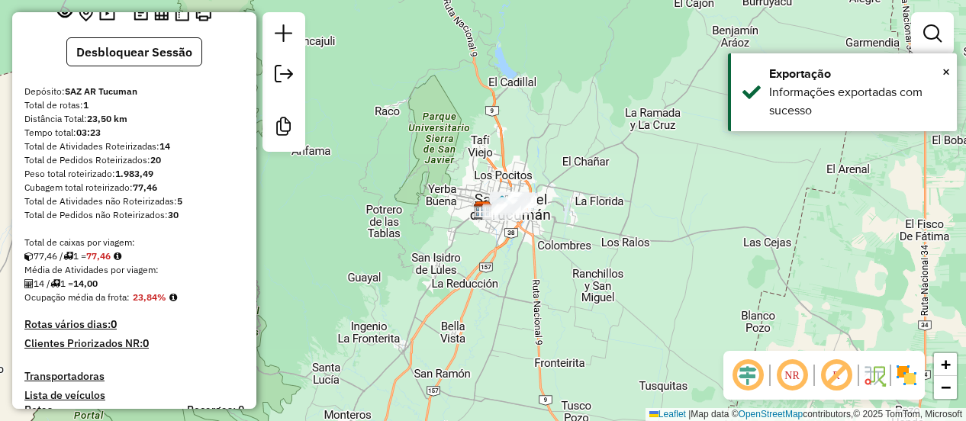
click at [282, 75] on em at bounding box center [284, 74] width 18 height 18
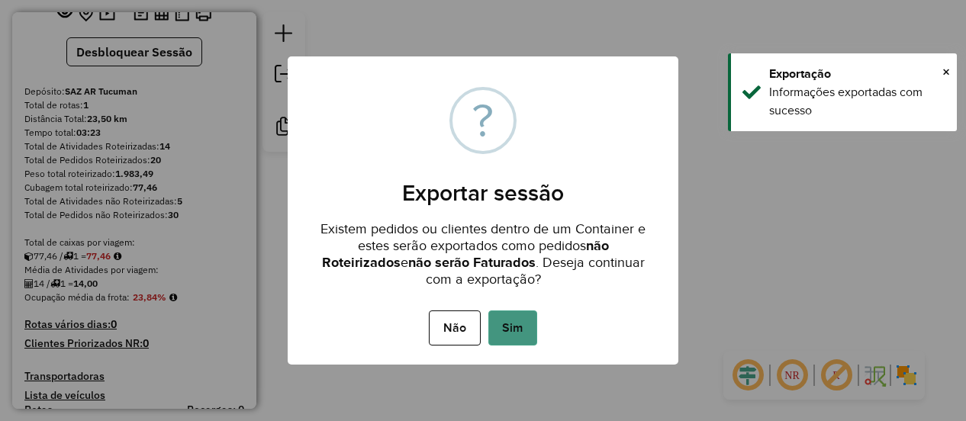
click at [508, 317] on button "Sim" at bounding box center [513, 328] width 49 height 35
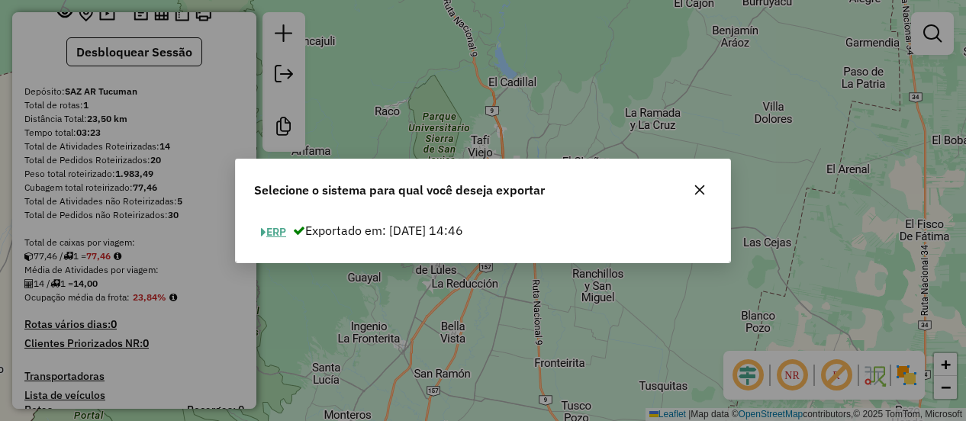
click at [282, 231] on button "ERP" at bounding box center [273, 233] width 39 height 24
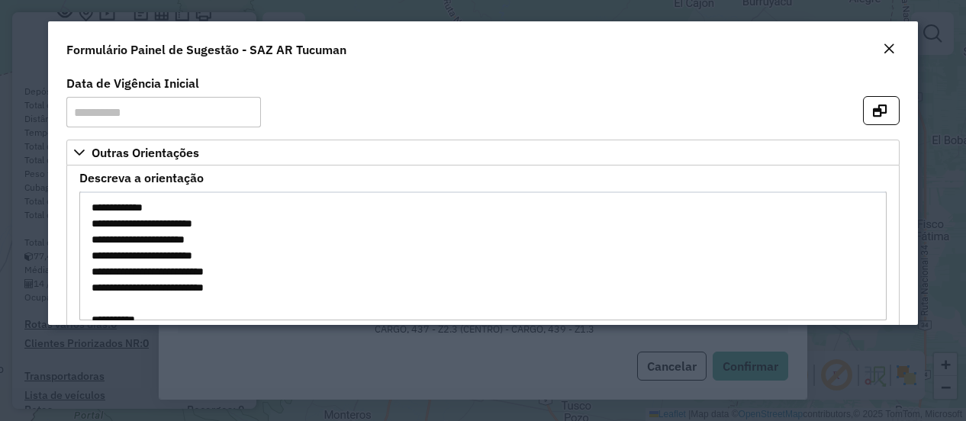
click at [884, 45] on em "Close" at bounding box center [889, 49] width 12 height 12
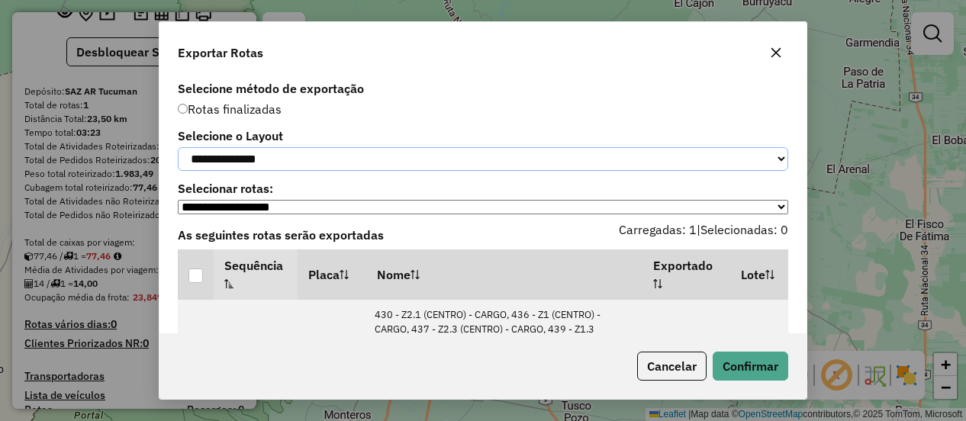
click at [273, 170] on select "**********" at bounding box center [483, 159] width 611 height 24
select select "*********"
click at [178, 147] on select "**********" at bounding box center [483, 159] width 611 height 24
click at [198, 283] on div at bounding box center [196, 276] width 15 height 15
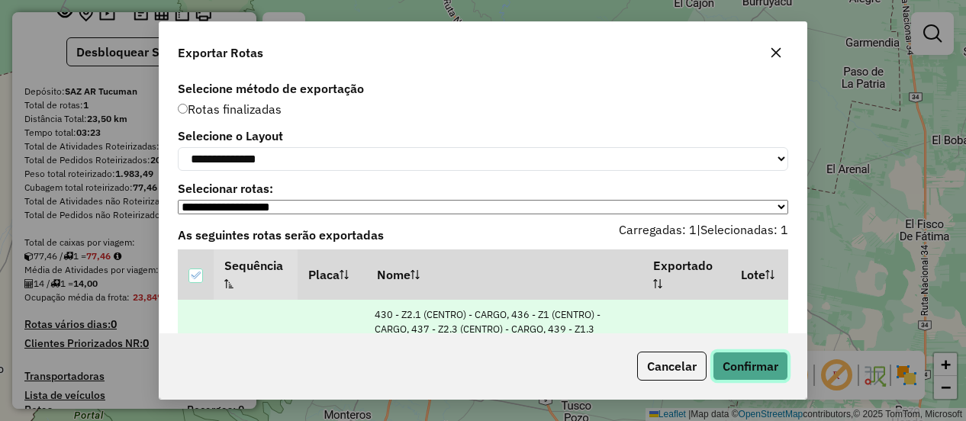
click at [722, 358] on button "Confirmar" at bounding box center [751, 366] width 76 height 29
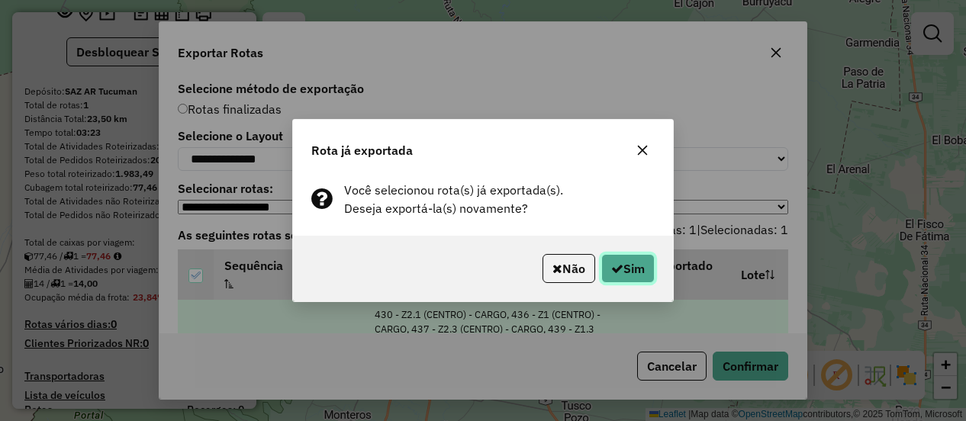
click at [635, 273] on button "Sim" at bounding box center [628, 268] width 53 height 29
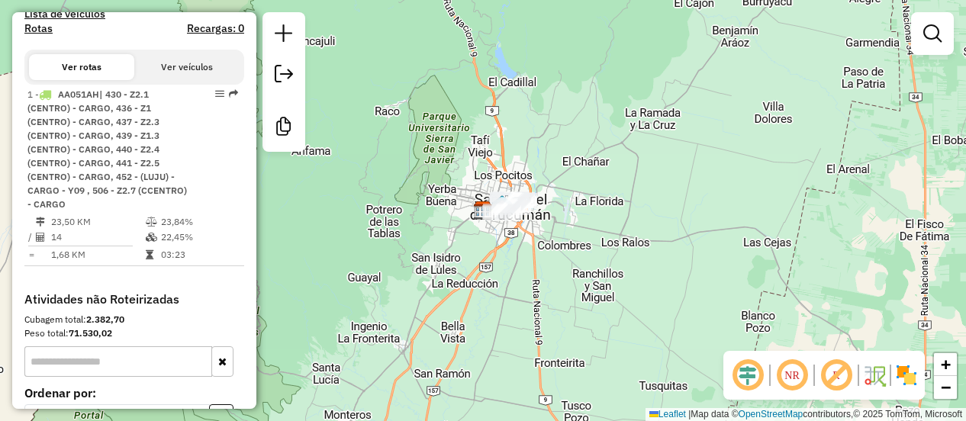
scroll to position [683, 0]
